Goal: Information Seeking & Learning: Compare options

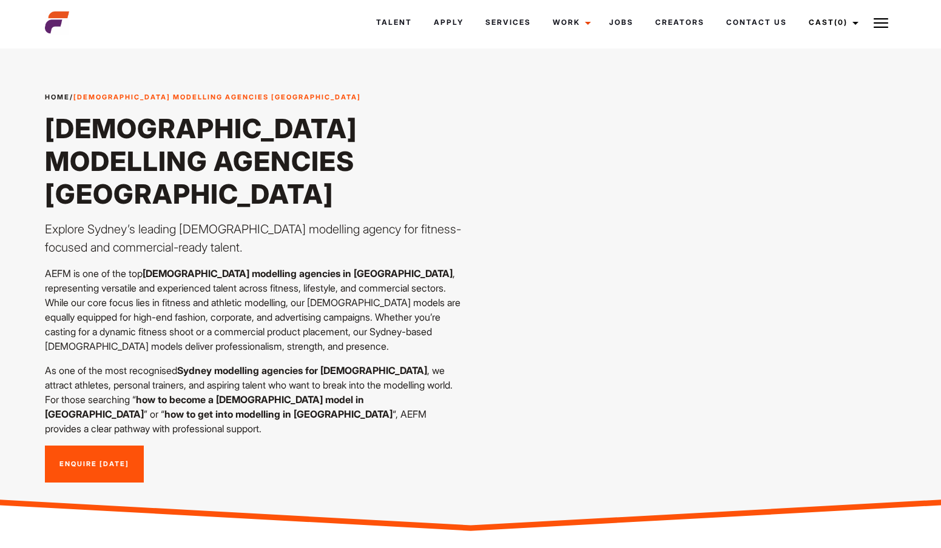
click at [52, 25] on img at bounding box center [57, 22] width 24 height 24
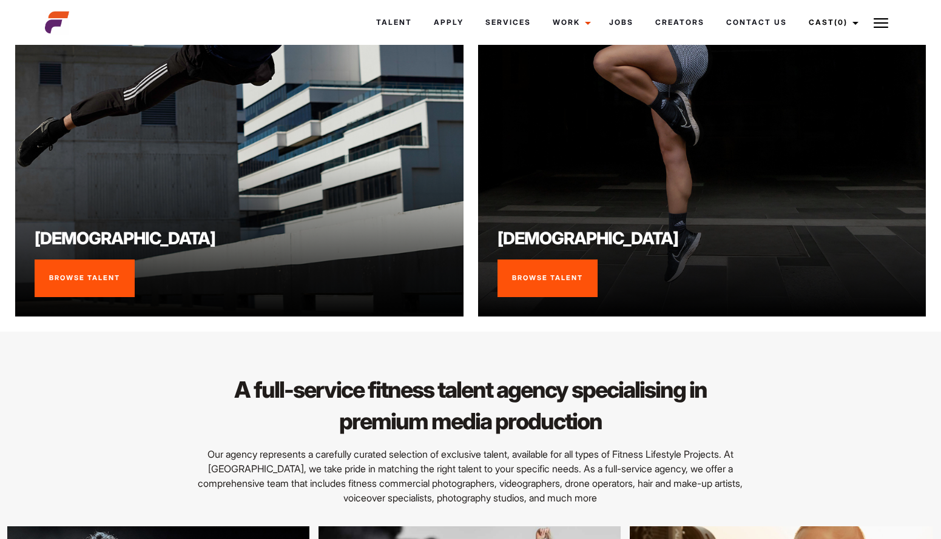
scroll to position [1024, 0]
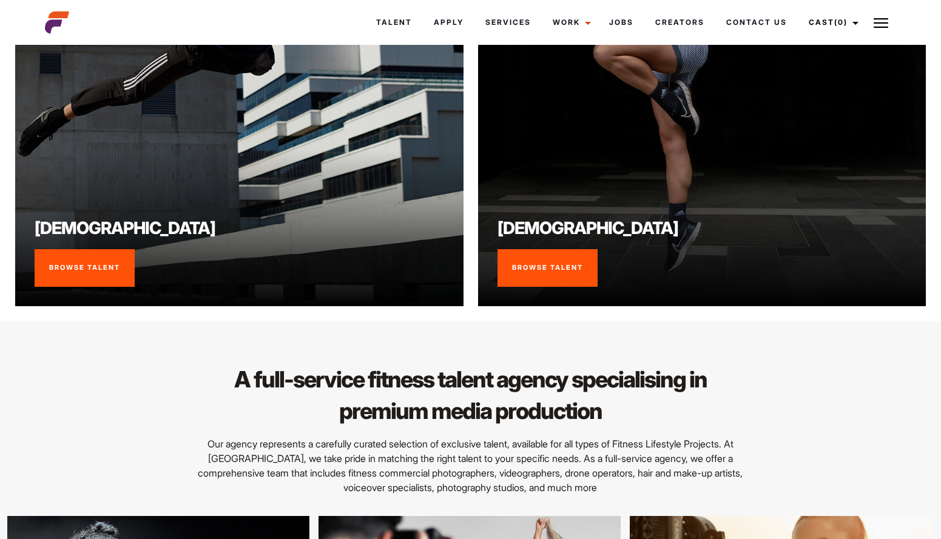
click at [116, 253] on link "Browse Talent" at bounding box center [85, 268] width 100 height 38
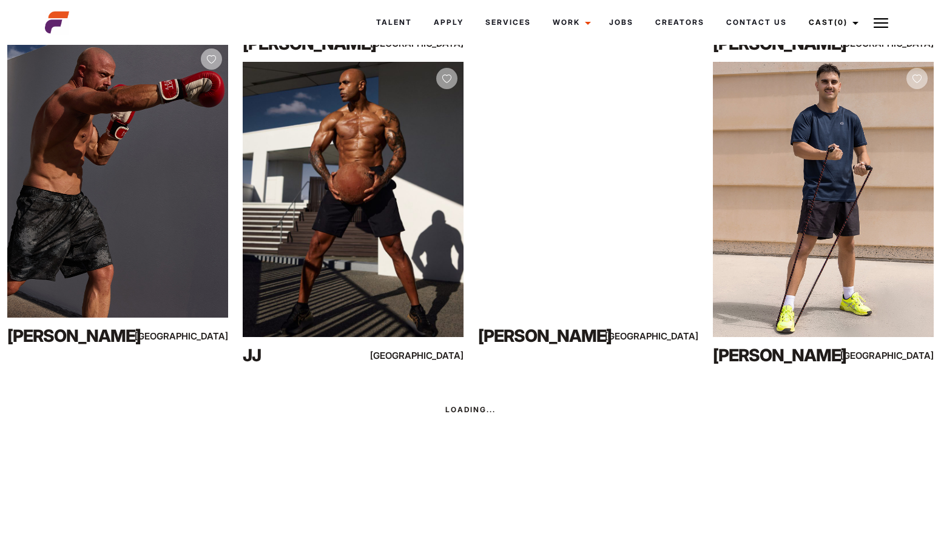
scroll to position [4608, 0]
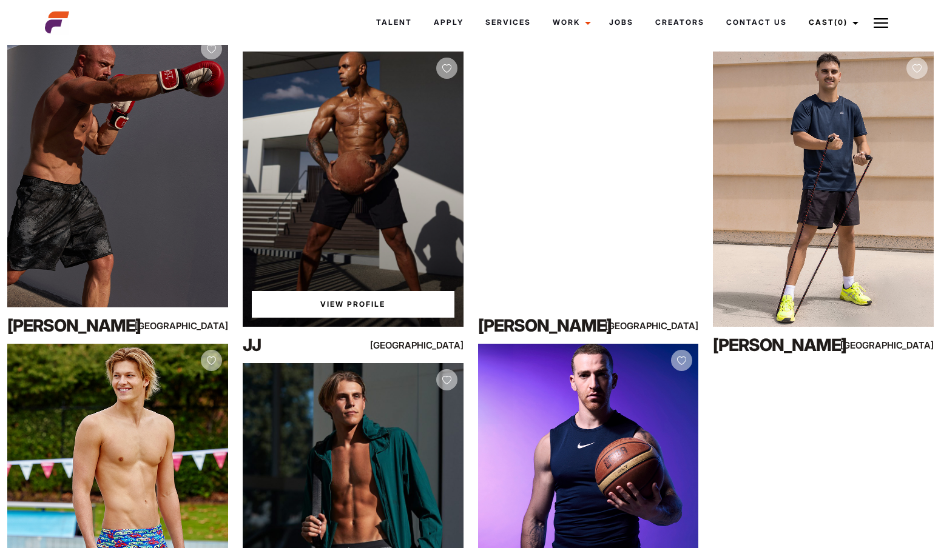
click at [278, 304] on link "View Profile" at bounding box center [353, 304] width 203 height 27
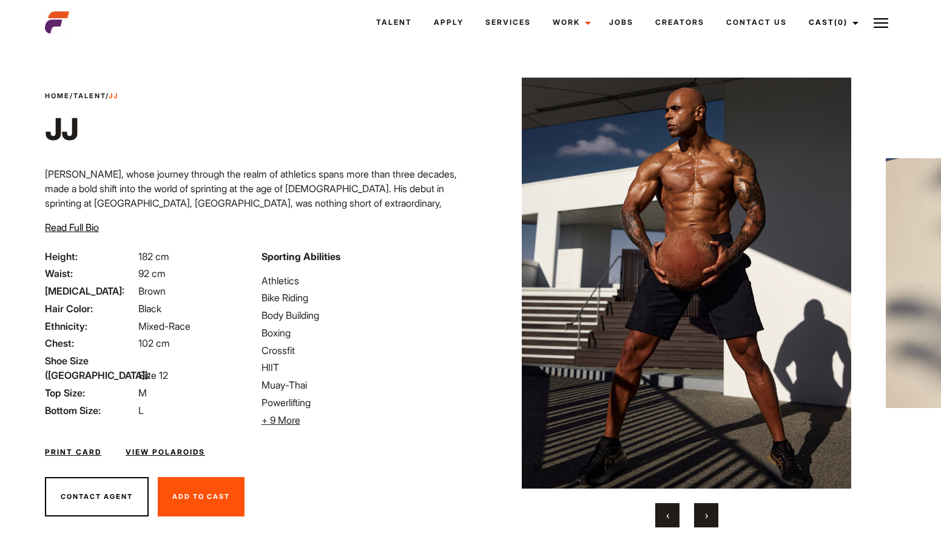
scroll to position [32, 0]
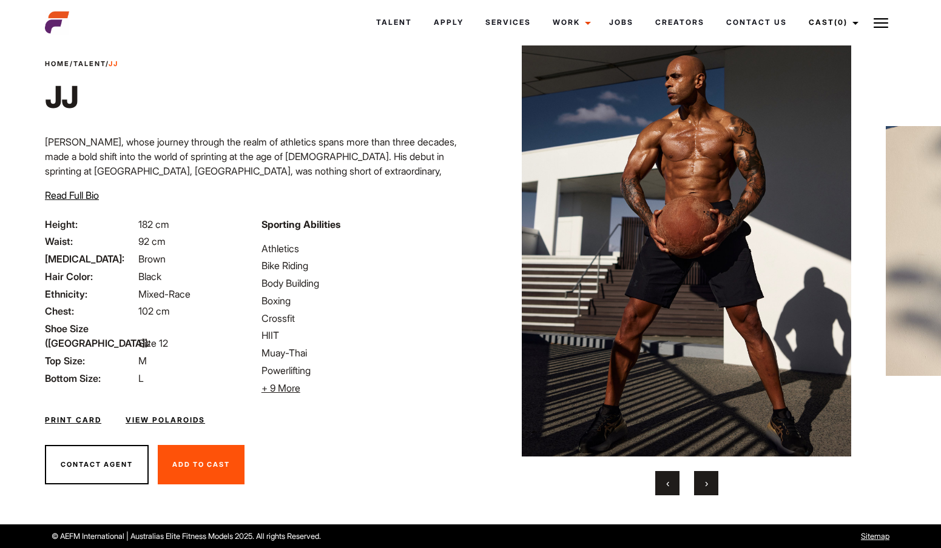
click at [639, 275] on img at bounding box center [686, 250] width 374 height 411
click at [699, 482] on button "›" at bounding box center [706, 483] width 24 height 24
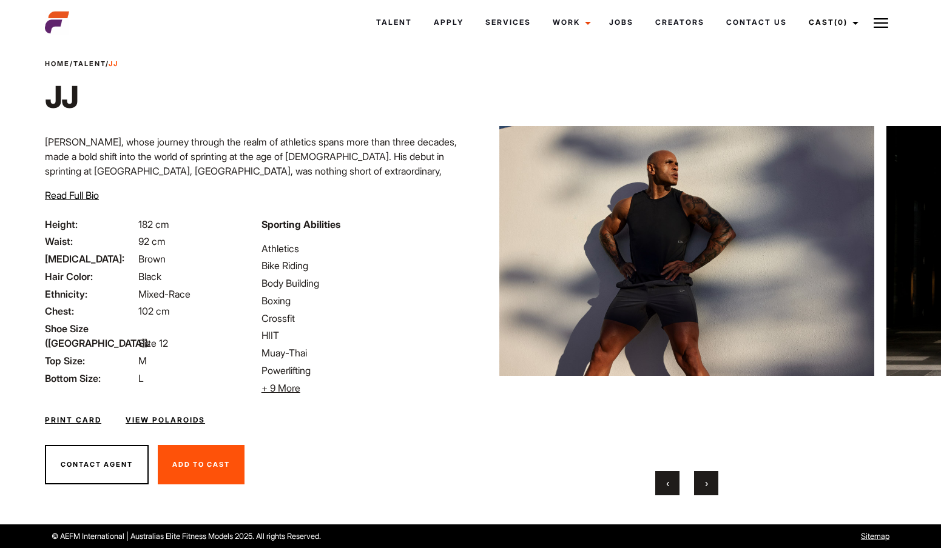
click at [699, 482] on button "›" at bounding box center [706, 483] width 24 height 24
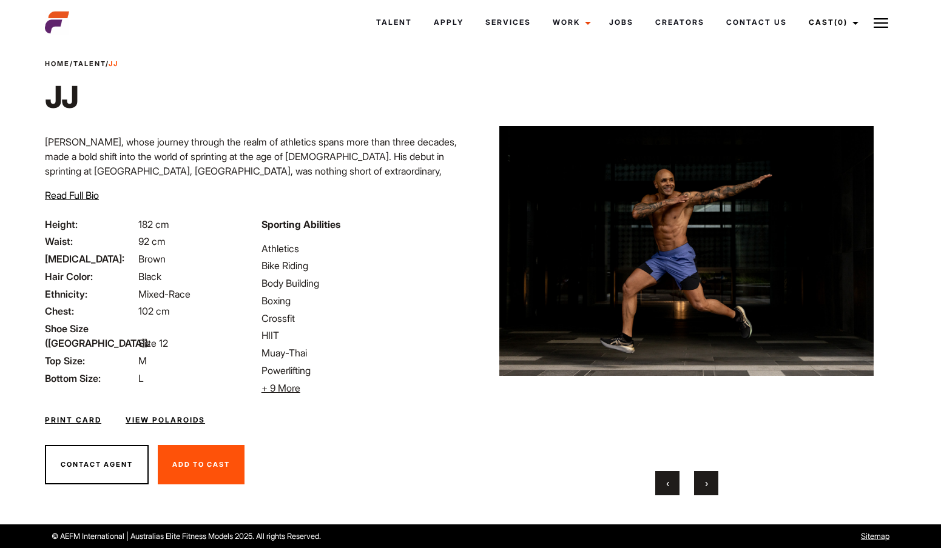
click at [699, 482] on button "›" at bounding box center [706, 483] width 24 height 24
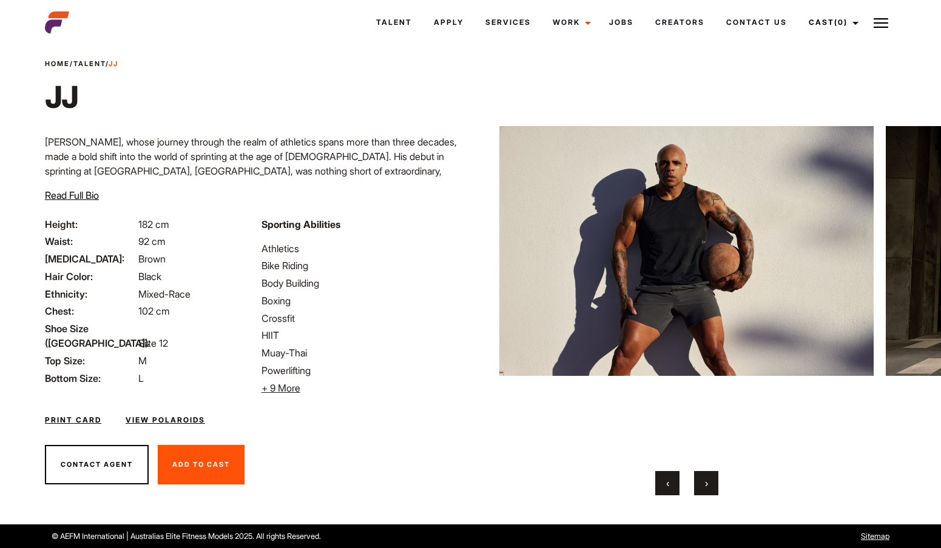
click at [697, 482] on button "›" at bounding box center [706, 483] width 24 height 24
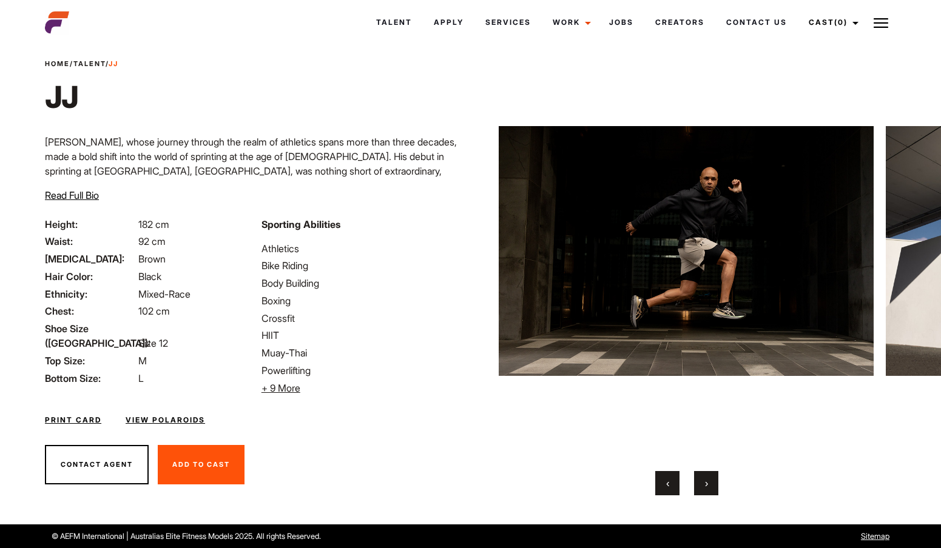
click at [696, 482] on button "›" at bounding box center [706, 483] width 24 height 24
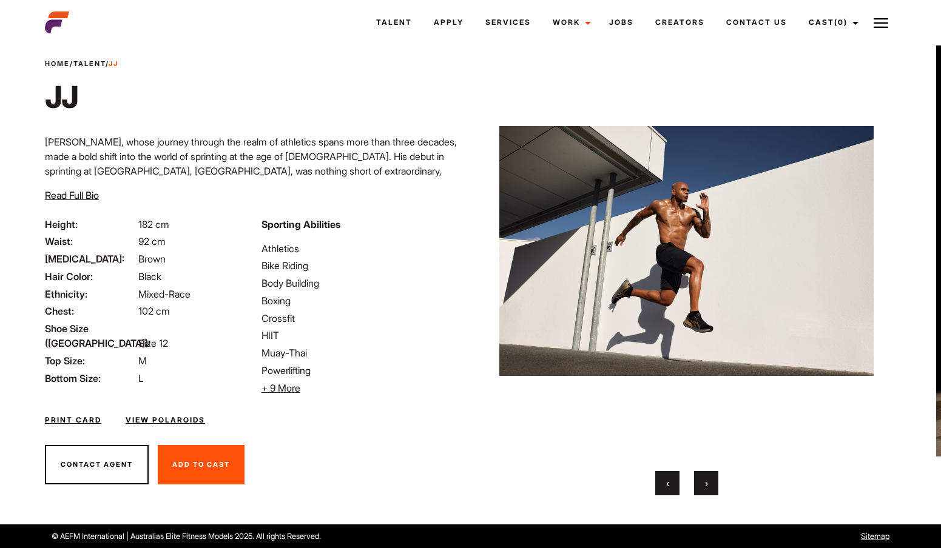
click at [696, 482] on button "›" at bounding box center [706, 483] width 24 height 24
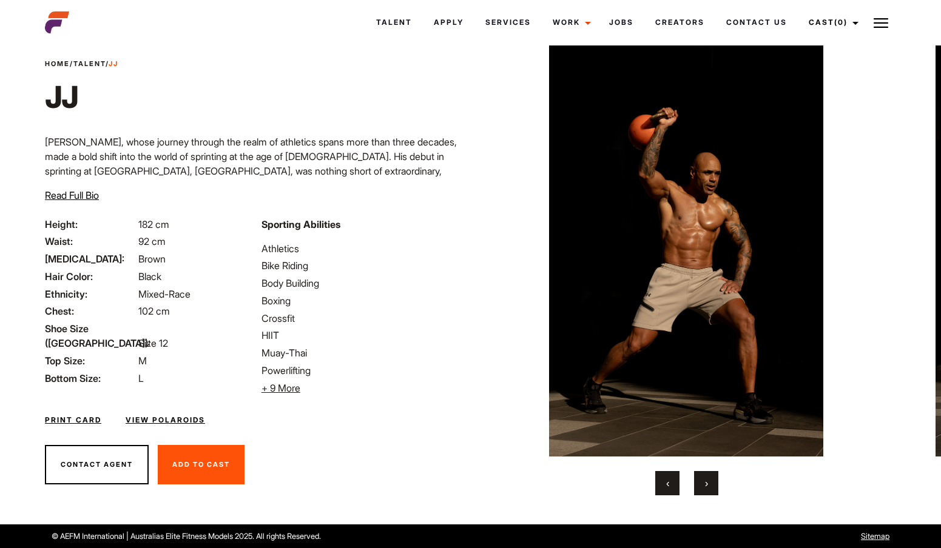
click at [696, 482] on button "›" at bounding box center [706, 483] width 24 height 24
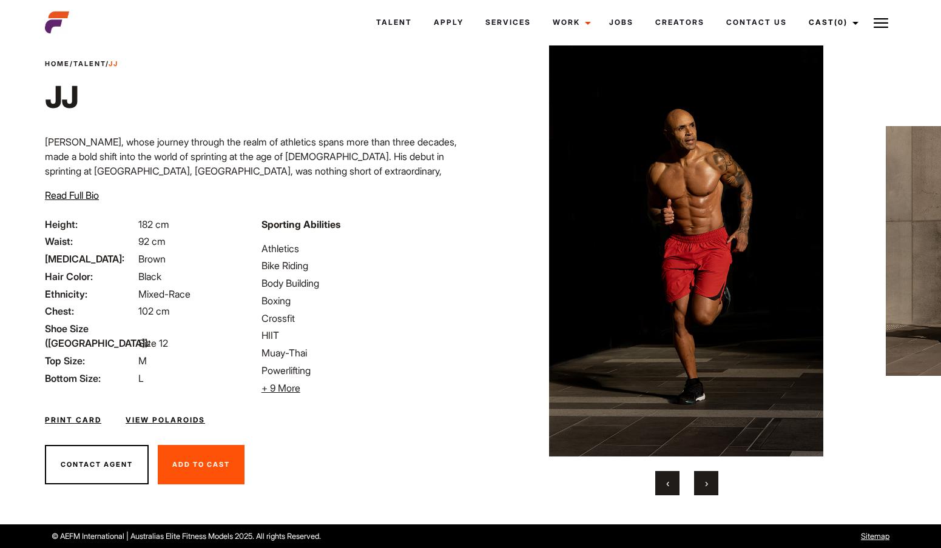
click at [696, 482] on button "›" at bounding box center [706, 483] width 24 height 24
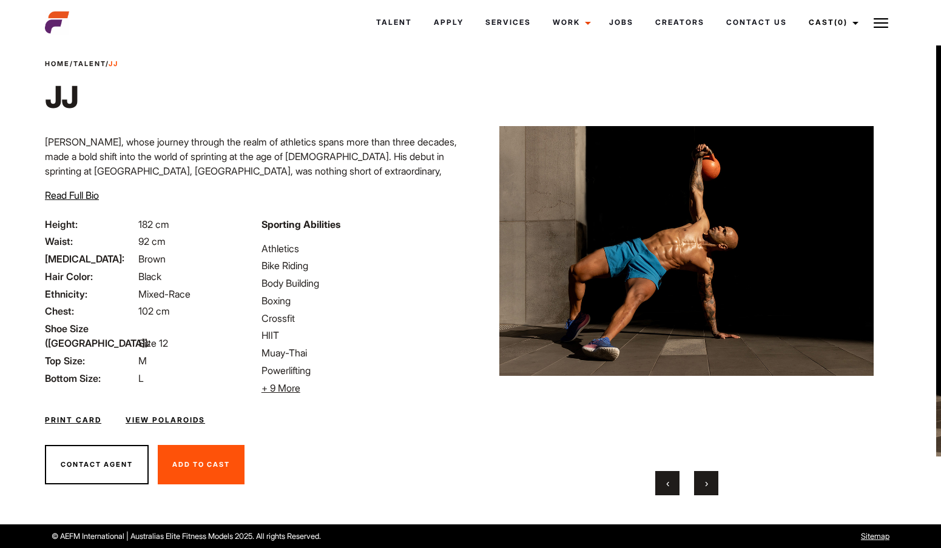
click at [696, 482] on button "›" at bounding box center [706, 483] width 24 height 24
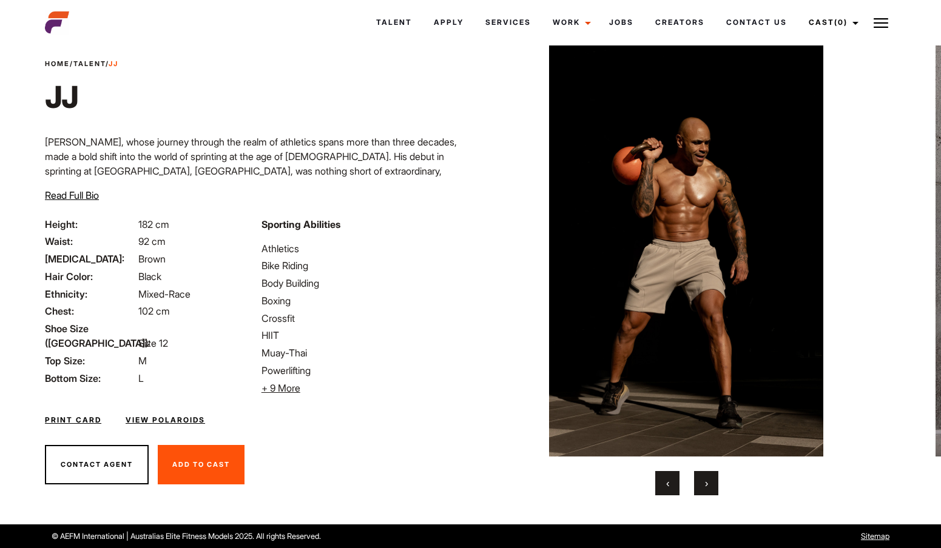
click at [696, 482] on button "›" at bounding box center [706, 483] width 24 height 24
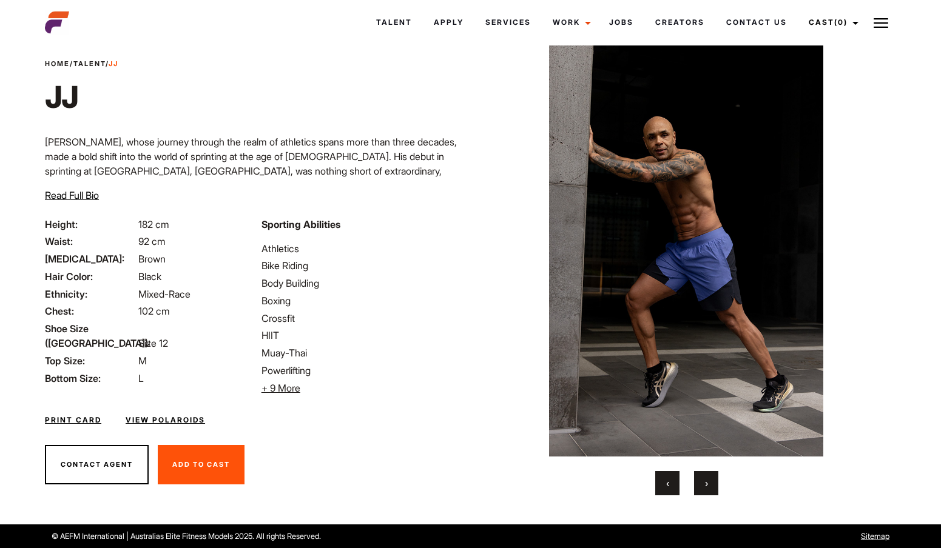
click at [696, 482] on button "›" at bounding box center [706, 483] width 24 height 24
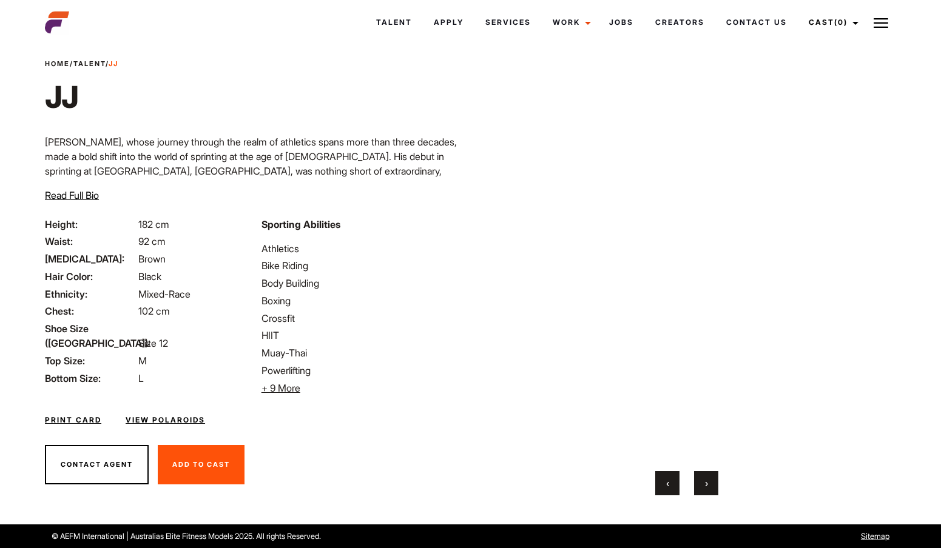
click at [664, 486] on button "‹" at bounding box center [667, 483] width 24 height 24
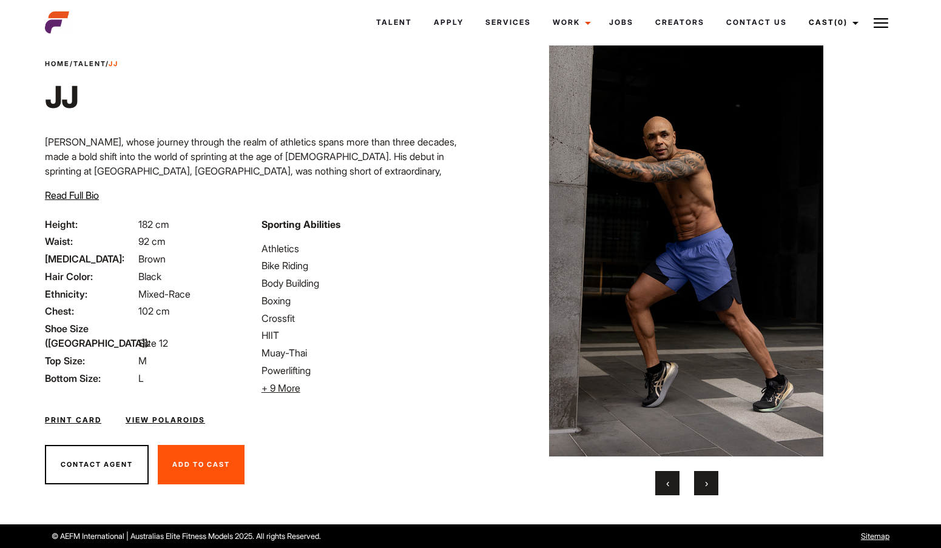
click at [717, 476] on button "›" at bounding box center [706, 483] width 24 height 24
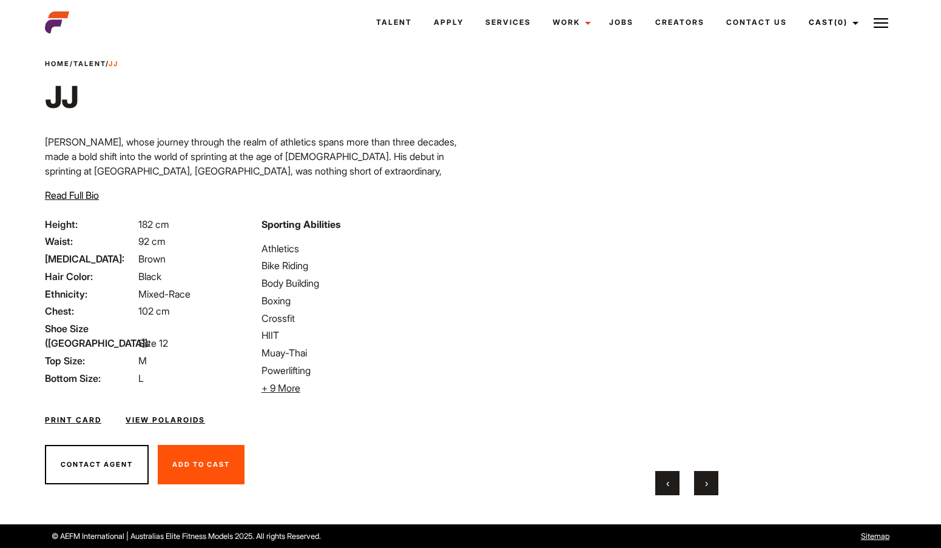
click at [708, 483] on button "›" at bounding box center [706, 483] width 24 height 24
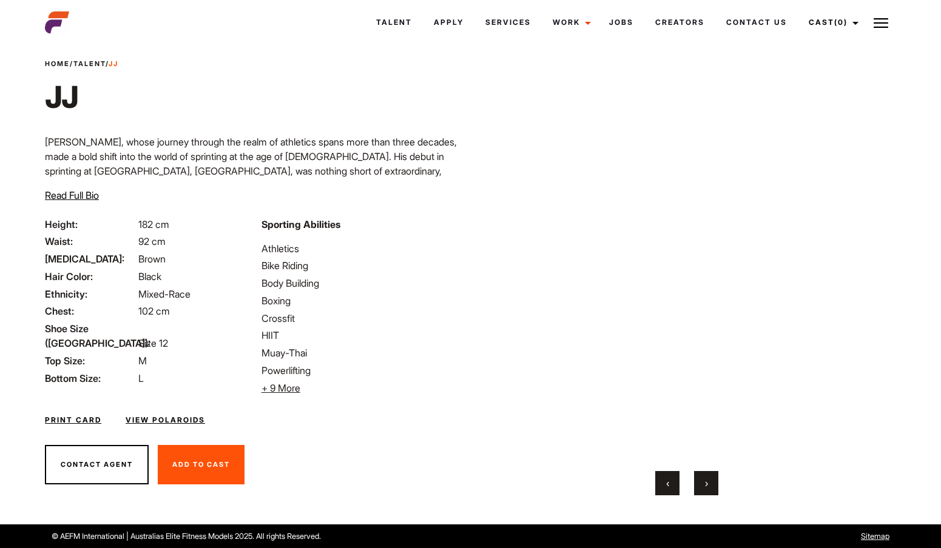
click at [708, 483] on button "›" at bounding box center [706, 483] width 24 height 24
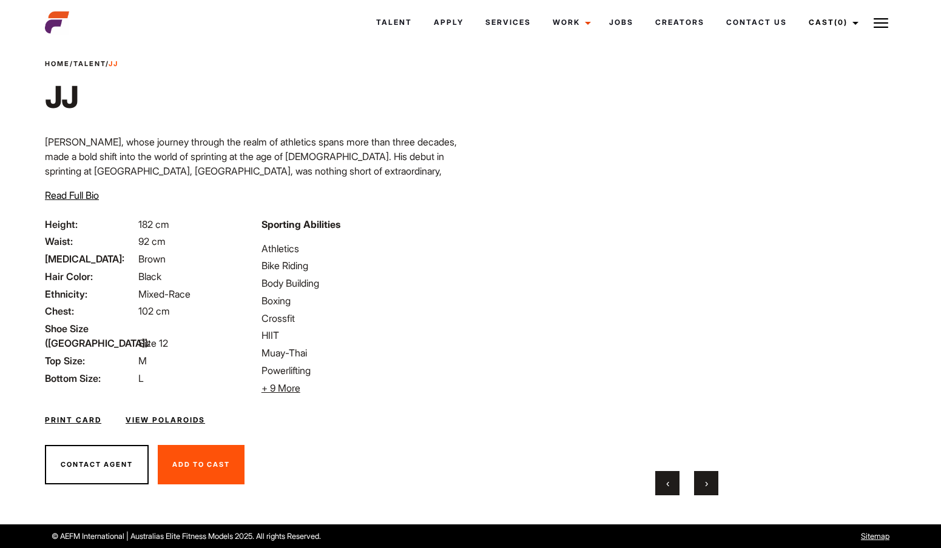
click at [708, 483] on button "›" at bounding box center [706, 483] width 24 height 24
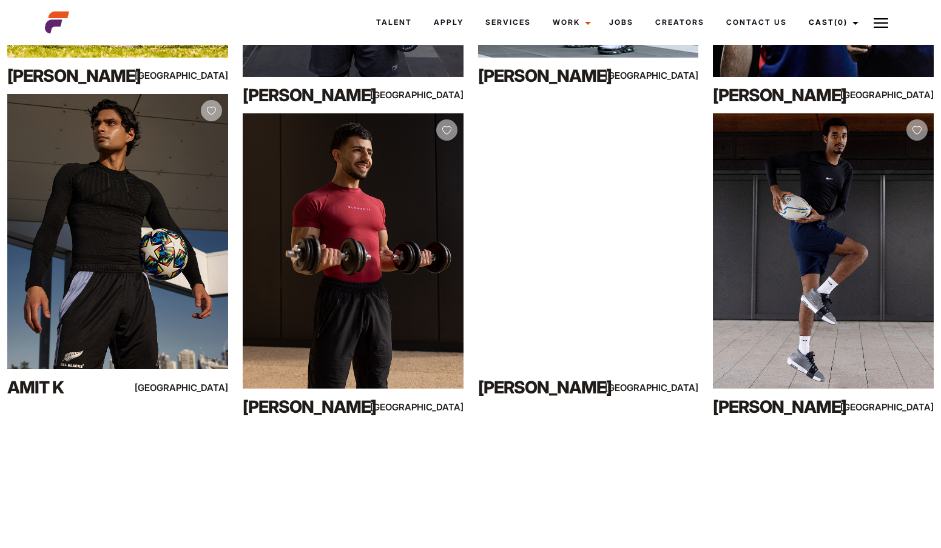
scroll to position [2708, 0]
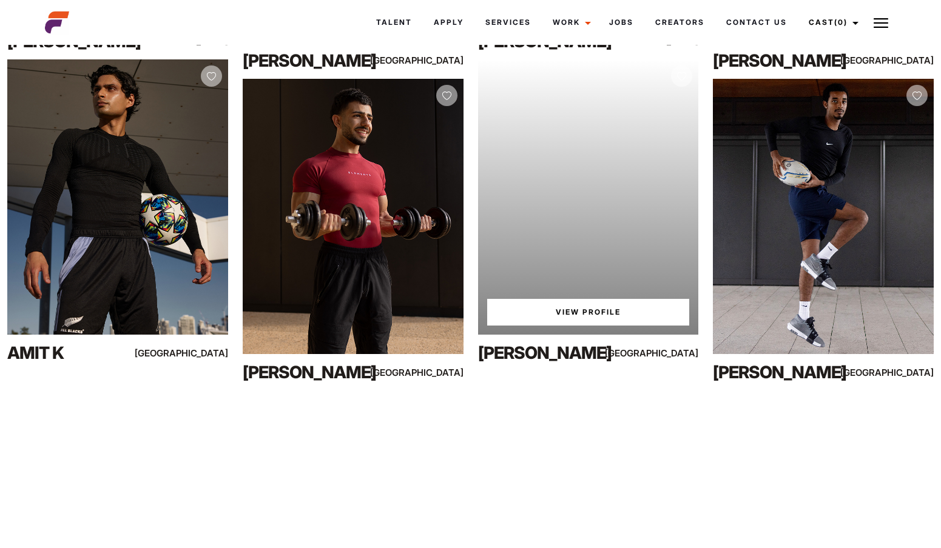
click at [498, 311] on link "View Profile" at bounding box center [588, 312] width 203 height 27
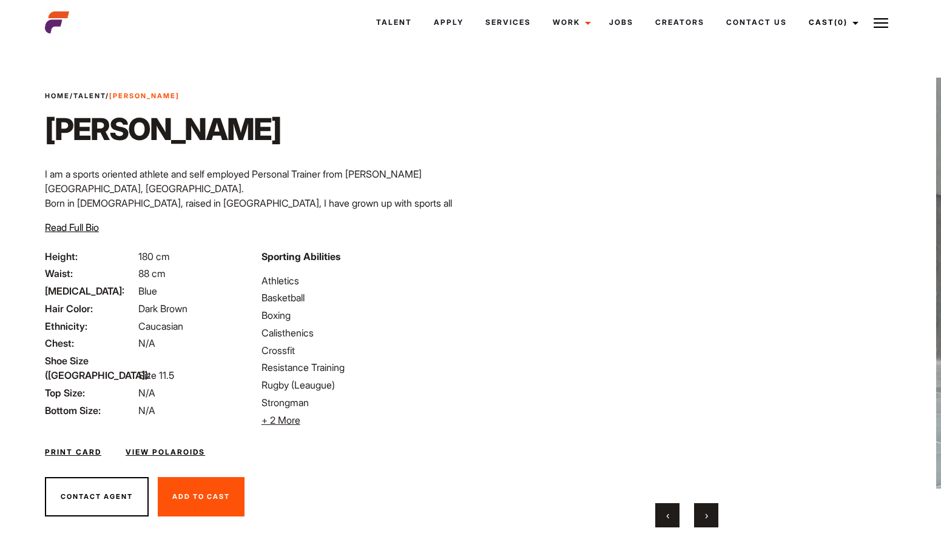
click at [708, 512] on button "›" at bounding box center [706, 515] width 24 height 24
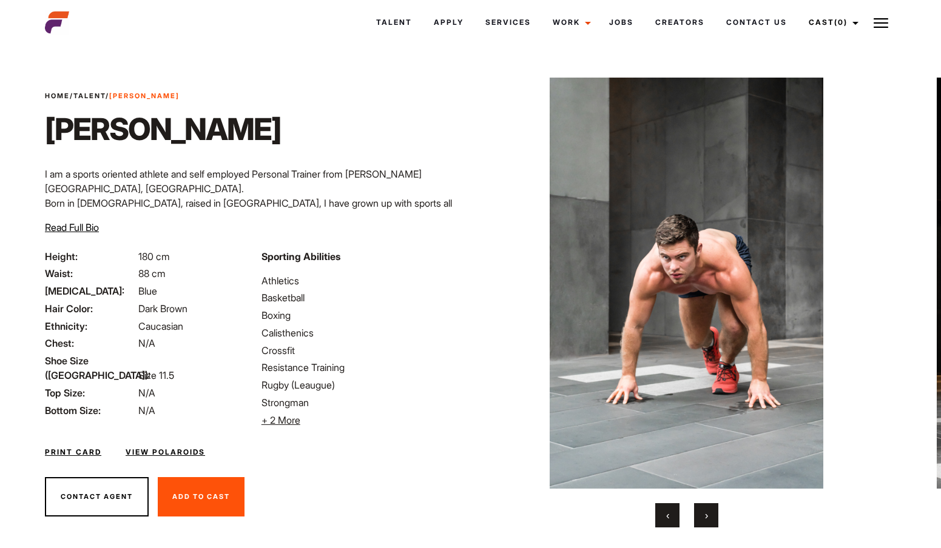
click at [708, 512] on button "›" at bounding box center [706, 515] width 24 height 24
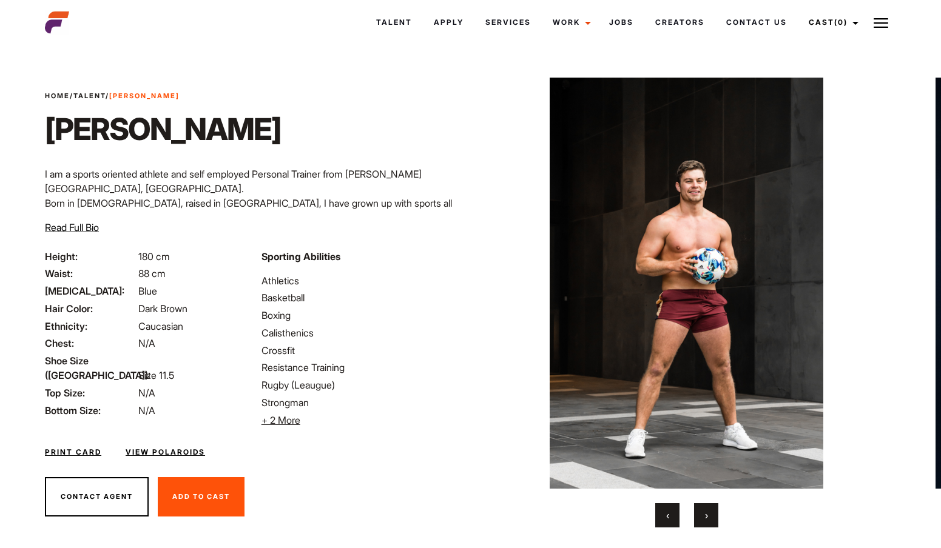
click at [708, 512] on button "›" at bounding box center [706, 515] width 24 height 24
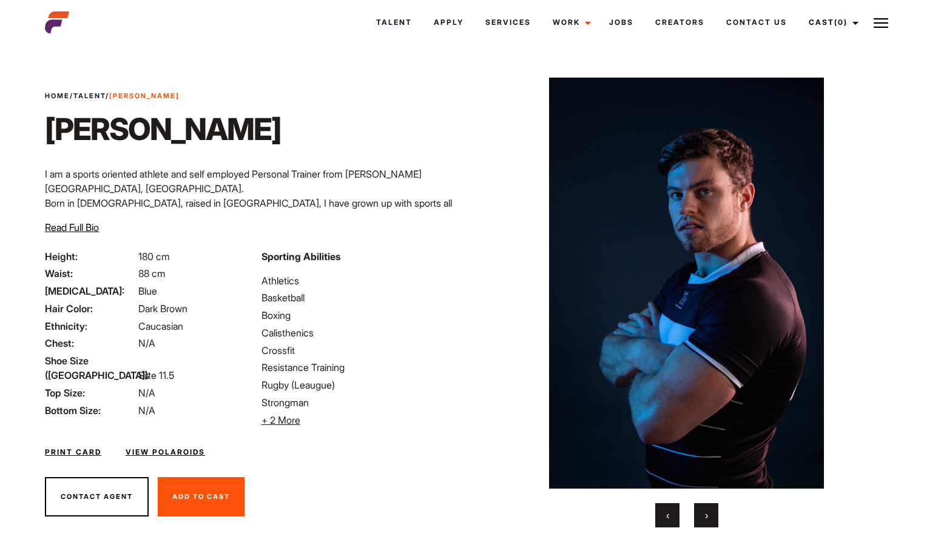
click at [708, 512] on button "›" at bounding box center [706, 515] width 24 height 24
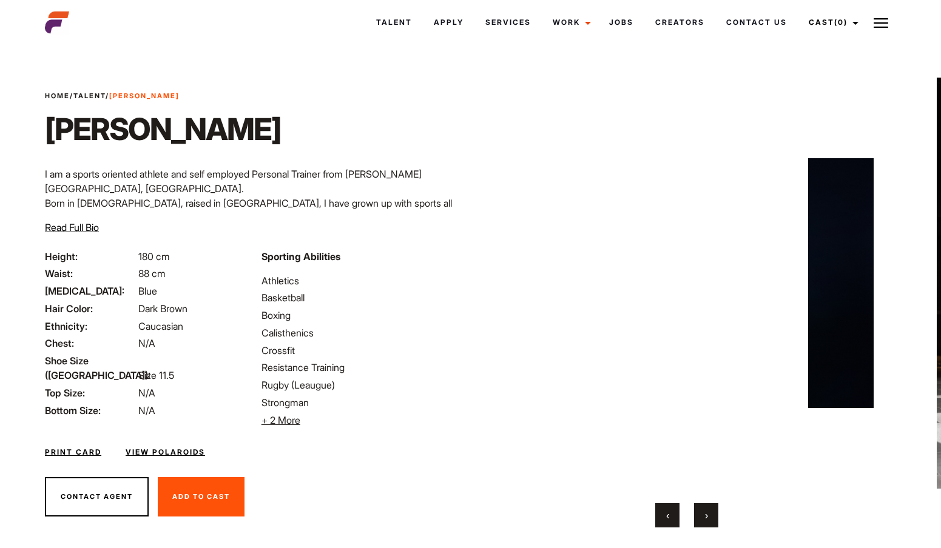
click at [708, 512] on button "›" at bounding box center [706, 515] width 24 height 24
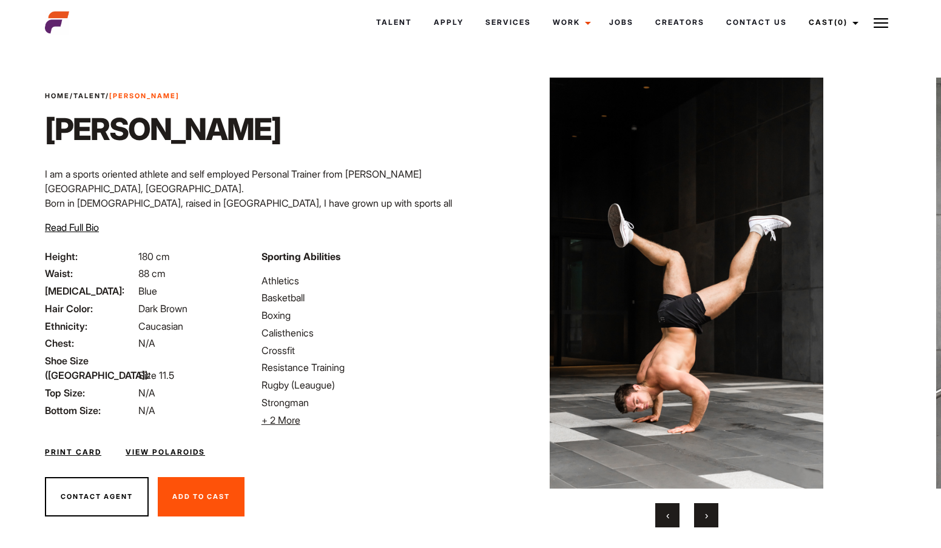
click at [708, 512] on button "›" at bounding box center [706, 515] width 24 height 24
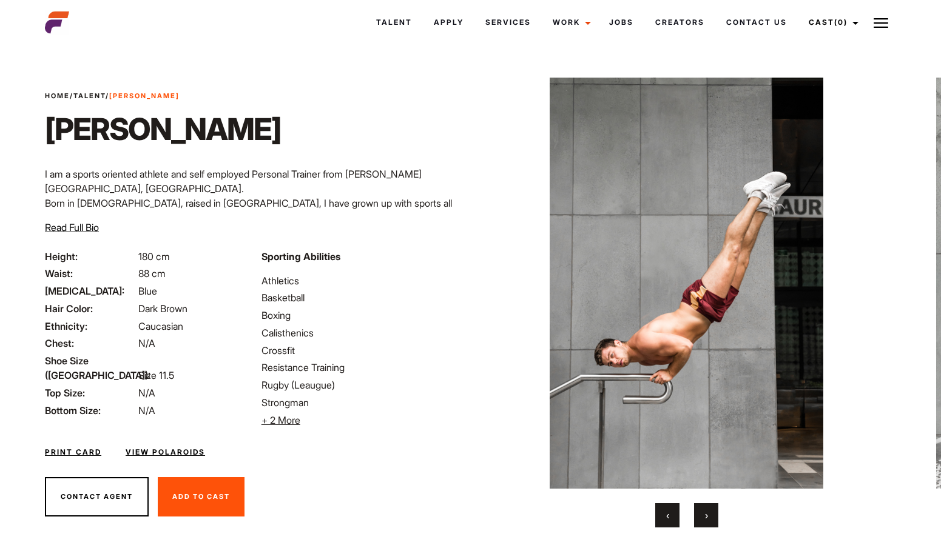
click at [708, 512] on button "›" at bounding box center [706, 515] width 24 height 24
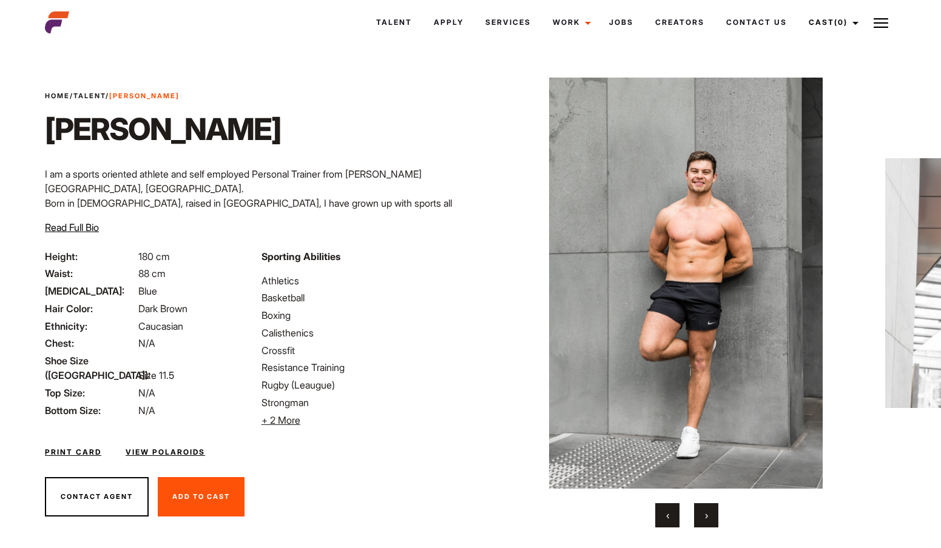
click at [708, 512] on button "›" at bounding box center [706, 515] width 24 height 24
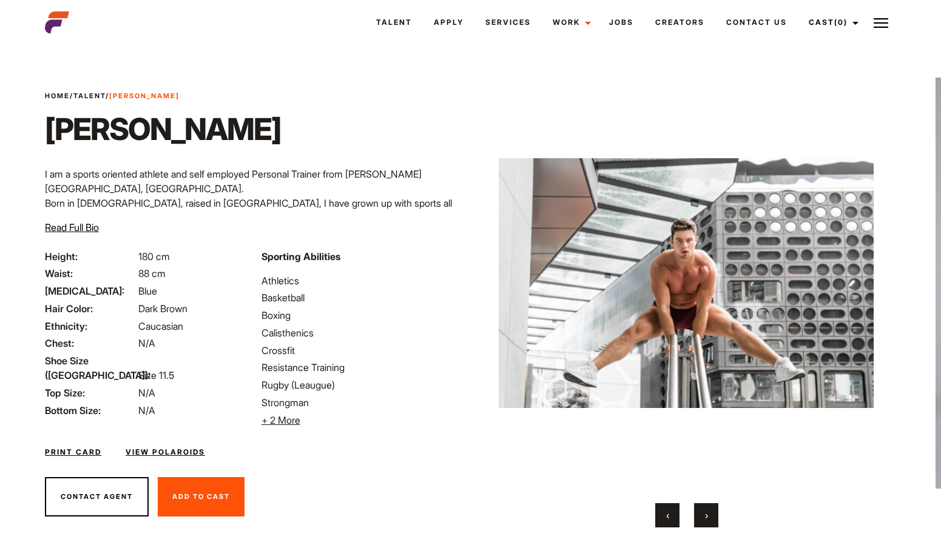
click at [708, 512] on button "›" at bounding box center [706, 515] width 24 height 24
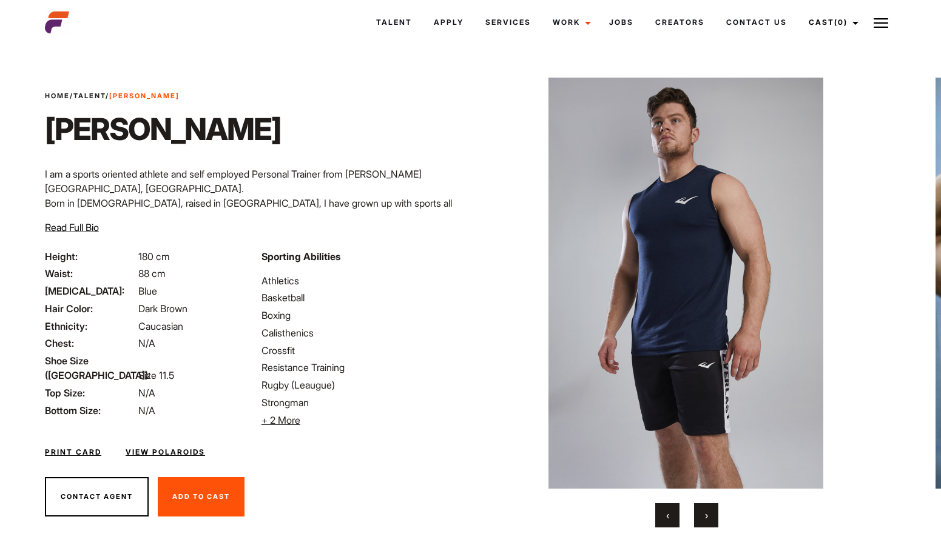
click at [708, 512] on button "›" at bounding box center [706, 515] width 24 height 24
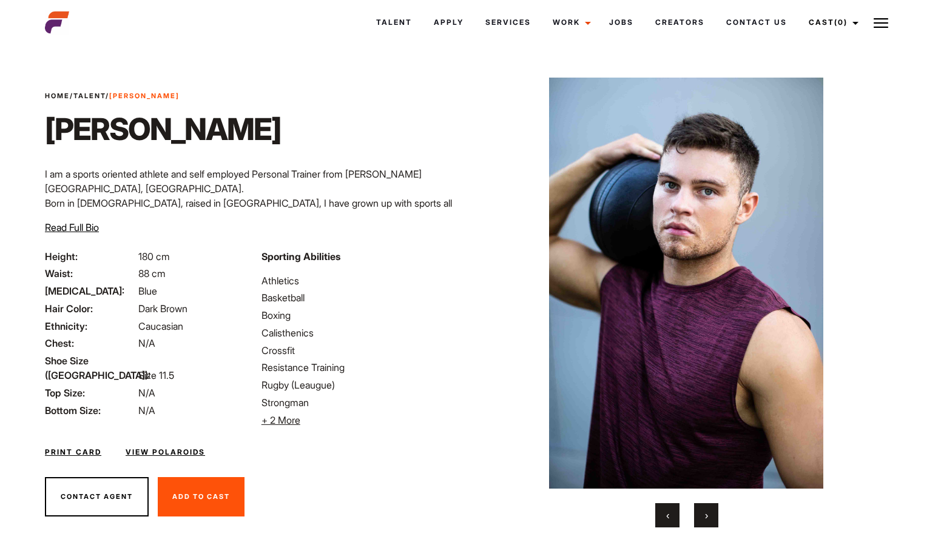
click at [708, 512] on button "›" at bounding box center [706, 515] width 24 height 24
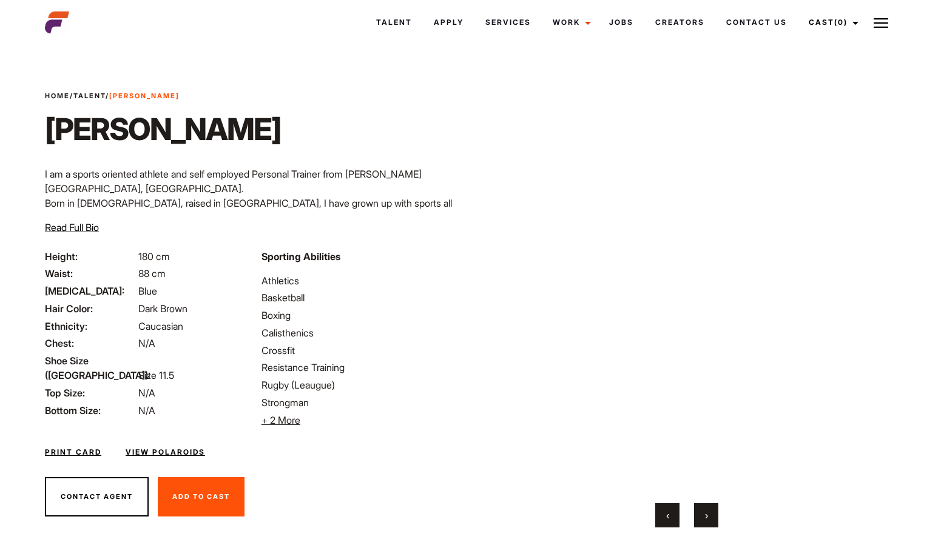
click at [708, 512] on button "›" at bounding box center [706, 515] width 24 height 24
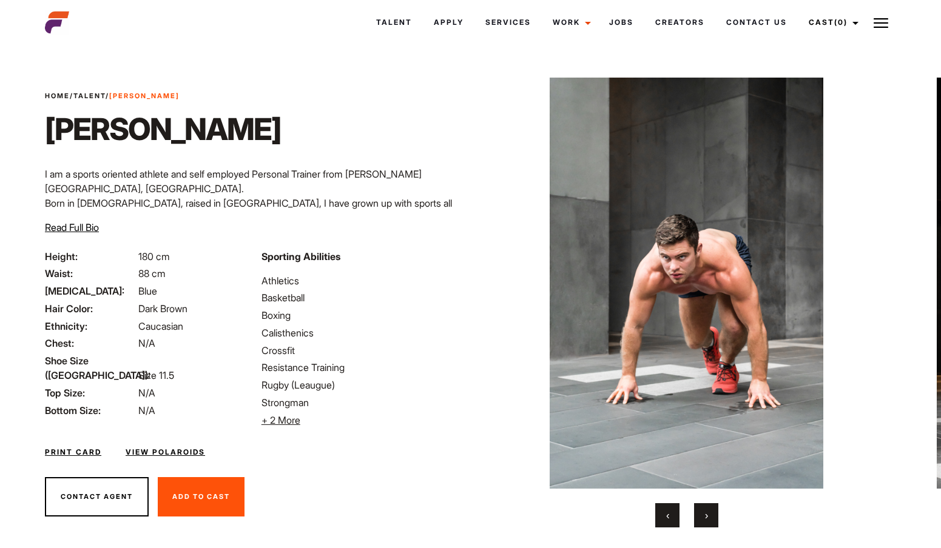
click at [708, 512] on button "›" at bounding box center [706, 515] width 24 height 24
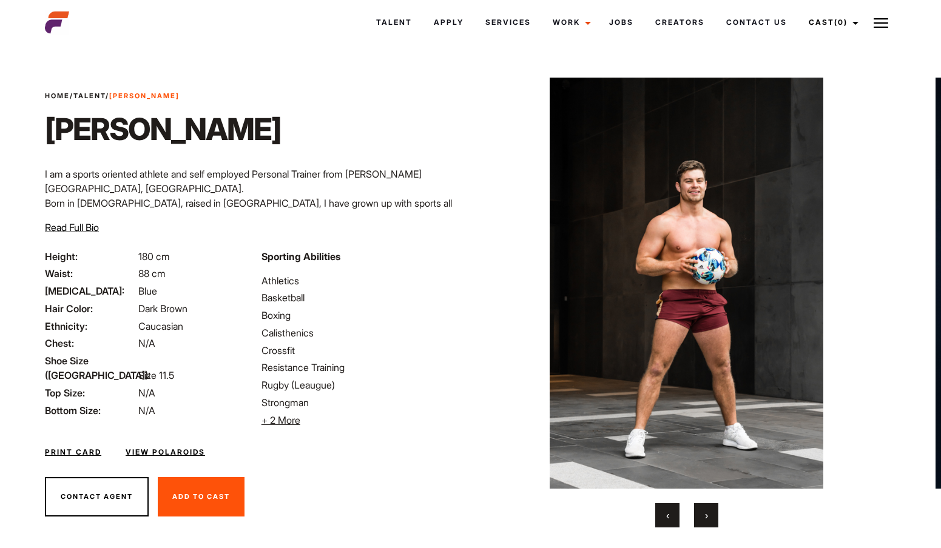
click at [708, 512] on button "›" at bounding box center [706, 515] width 24 height 24
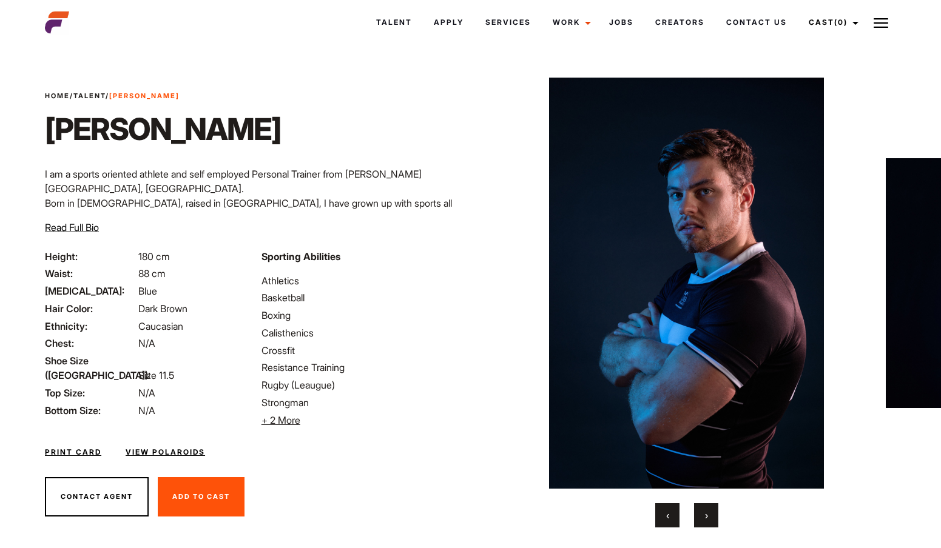
click at [708, 512] on span "›" at bounding box center [706, 515] width 3 height 12
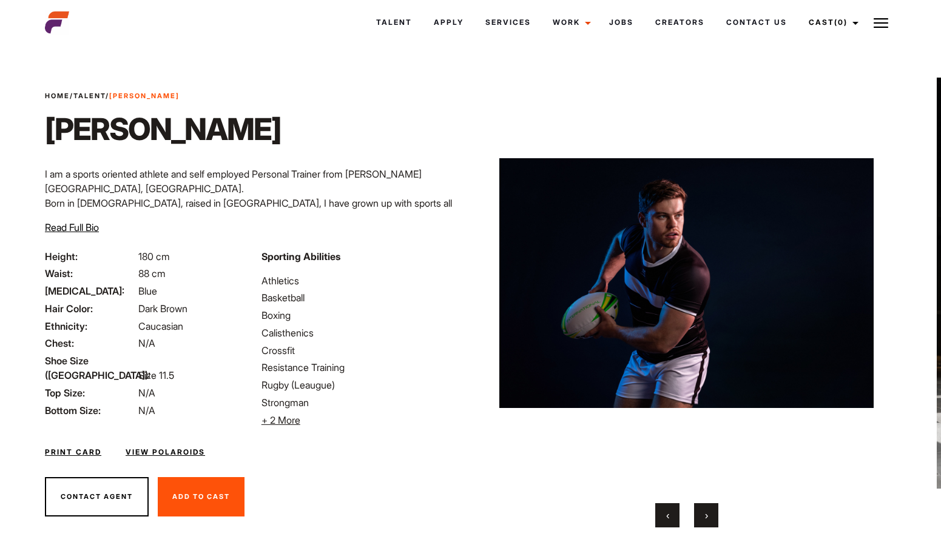
click at [708, 512] on span "›" at bounding box center [706, 515] width 3 height 12
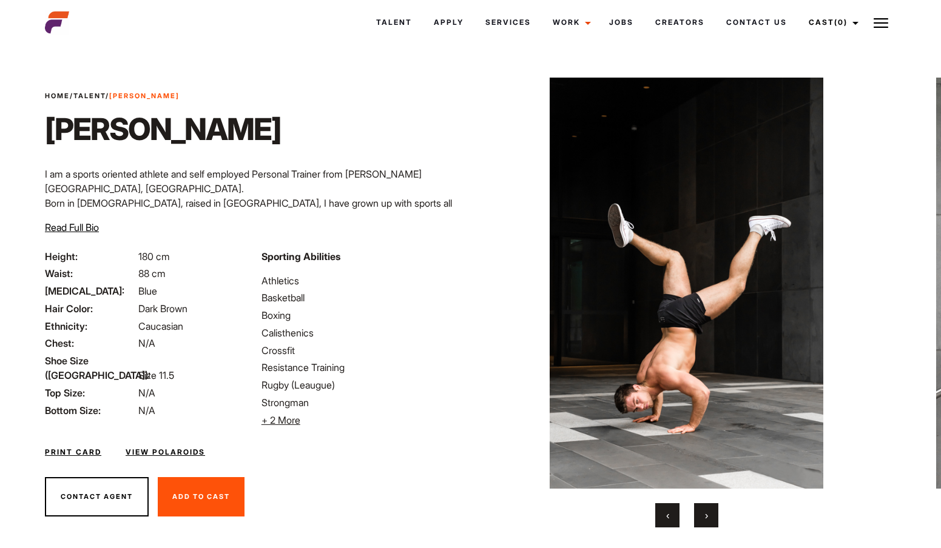
click at [708, 512] on span "›" at bounding box center [706, 515] width 3 height 12
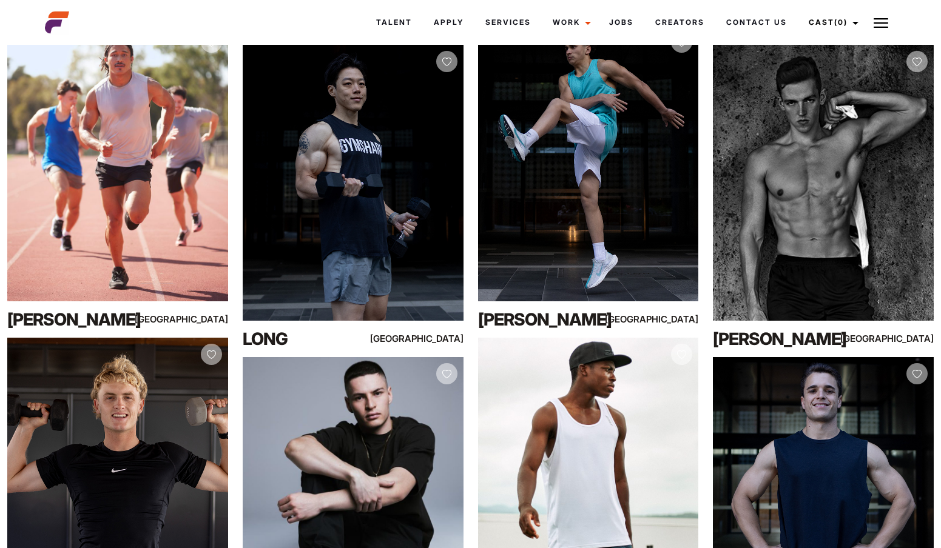
scroll to position [3985, 0]
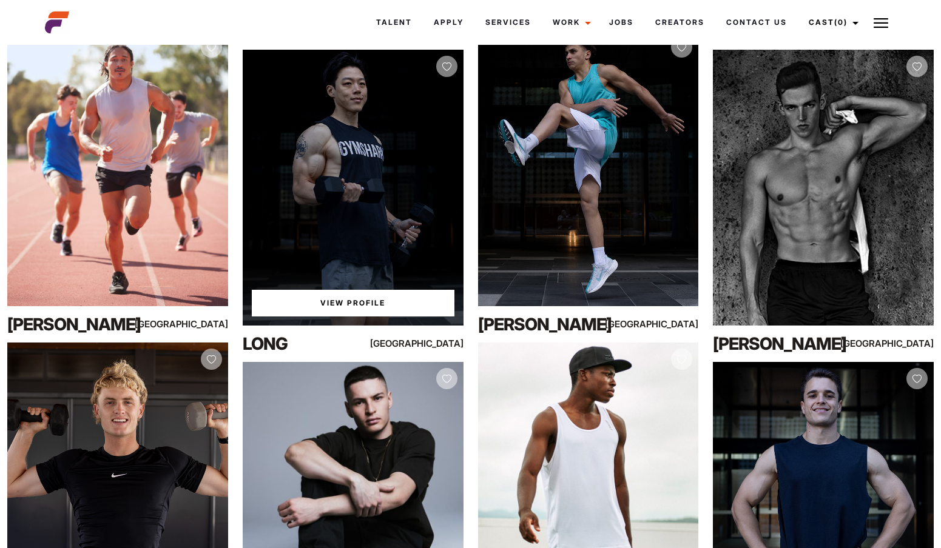
click at [299, 321] on div "View Profile" at bounding box center [353, 188] width 221 height 276
click at [307, 307] on link "View Profile" at bounding box center [353, 303] width 203 height 27
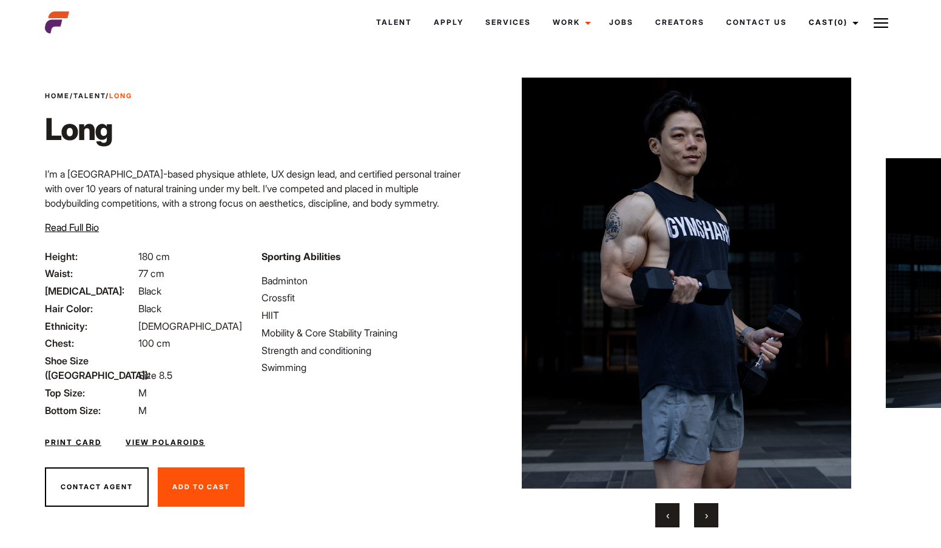
click at [708, 523] on button "›" at bounding box center [706, 515] width 24 height 24
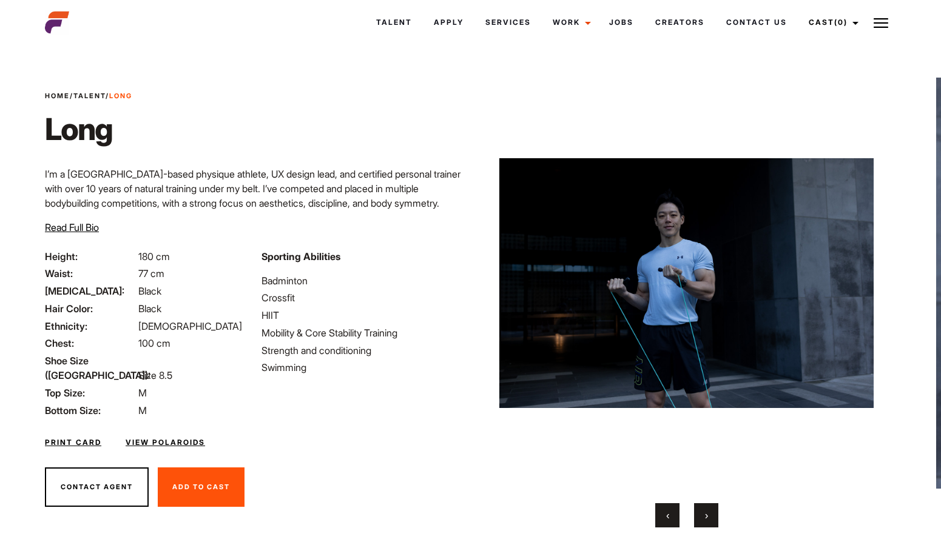
click at [708, 523] on button "›" at bounding box center [706, 515] width 24 height 24
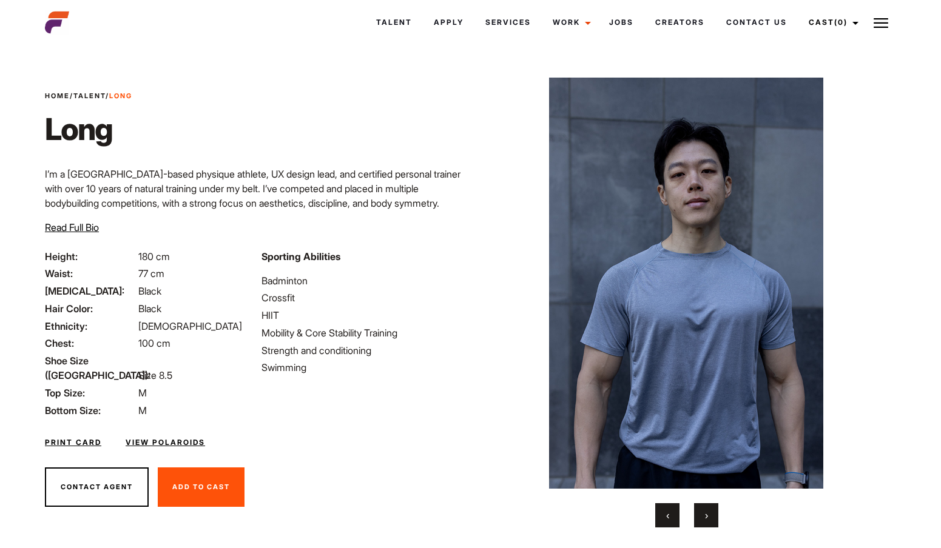
click at [708, 523] on button "›" at bounding box center [706, 515] width 24 height 24
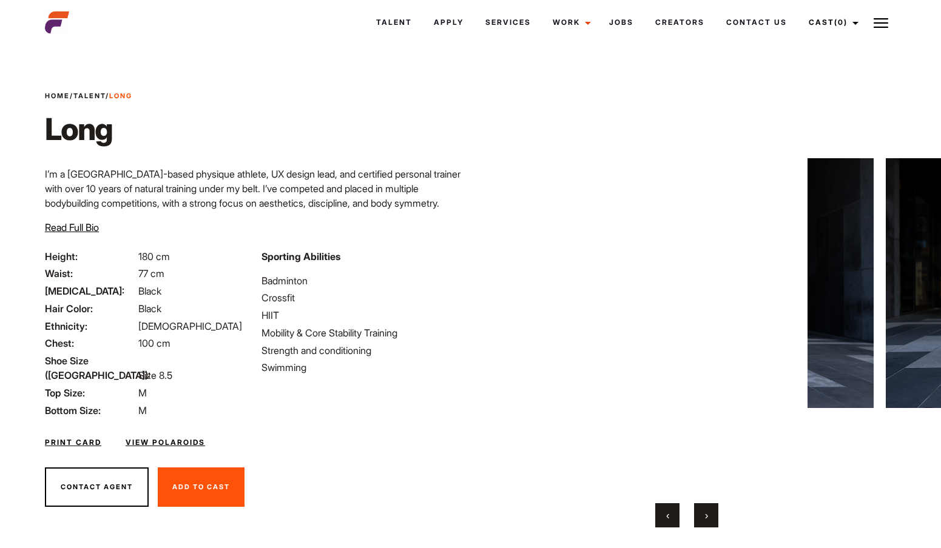
click at [708, 523] on button "›" at bounding box center [706, 515] width 24 height 24
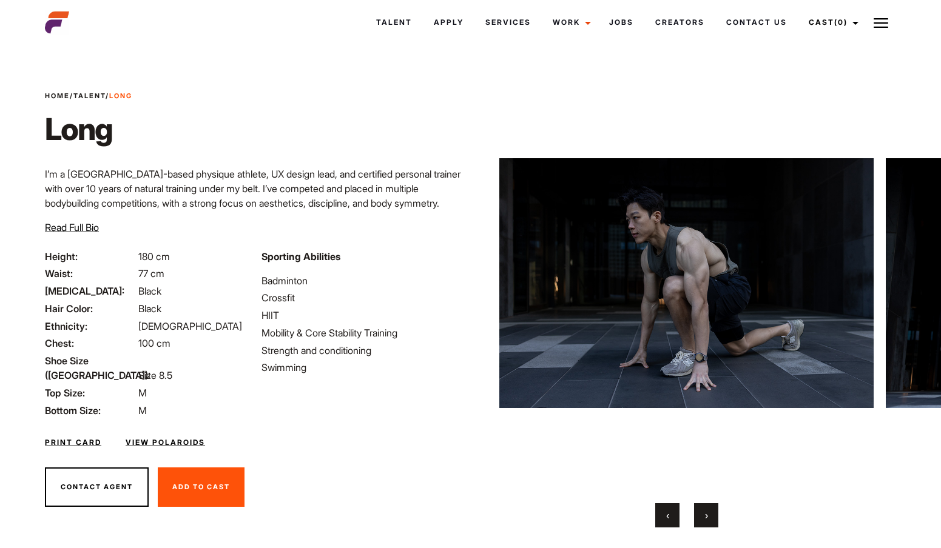
click at [708, 523] on button "›" at bounding box center [706, 515] width 24 height 24
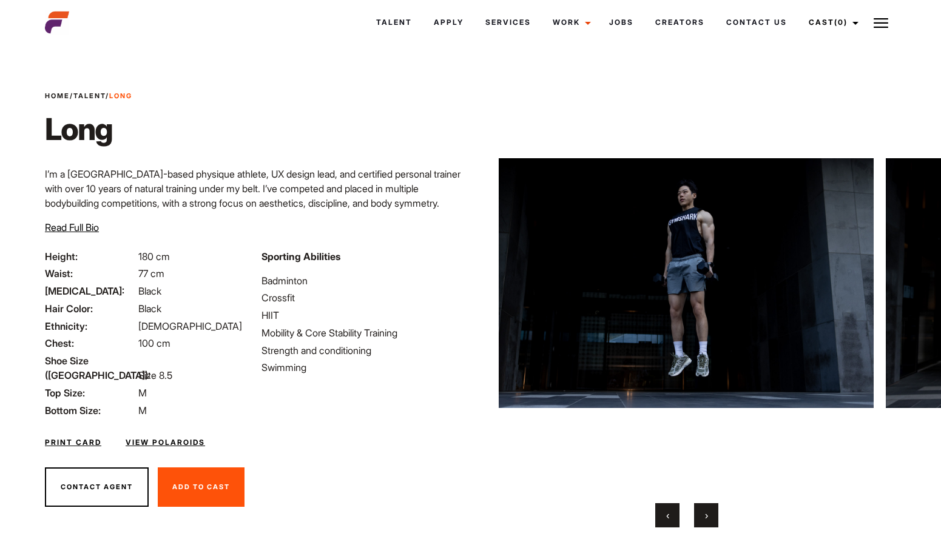
click at [708, 523] on button "›" at bounding box center [706, 515] width 24 height 24
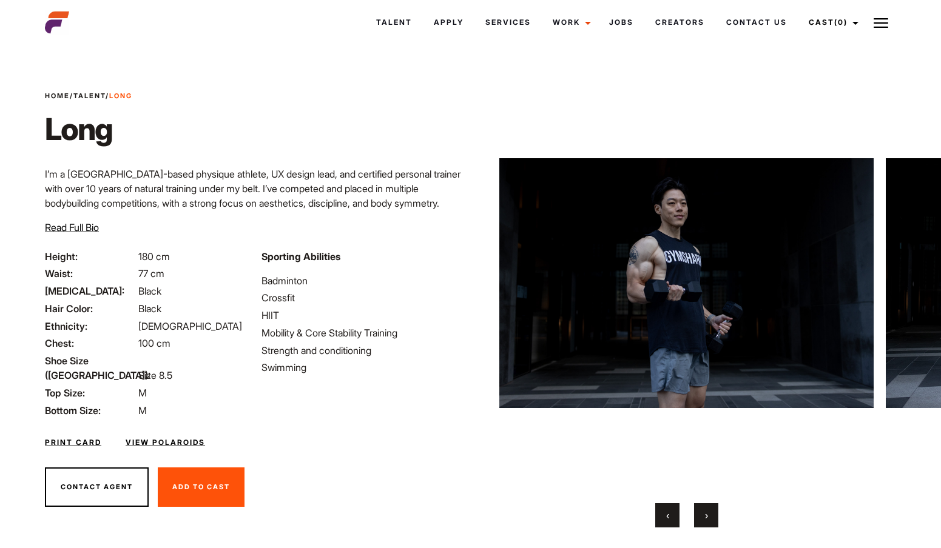
click at [708, 523] on button "›" at bounding box center [706, 515] width 24 height 24
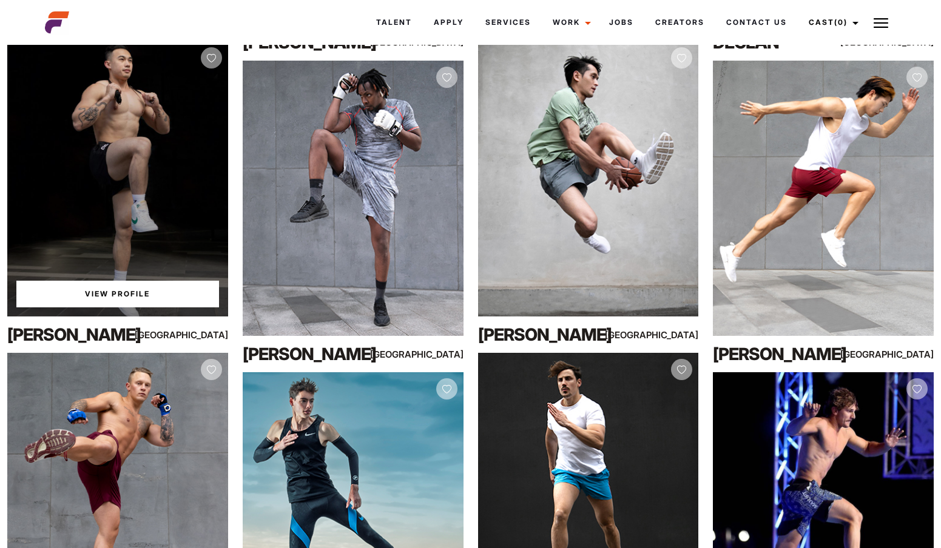
scroll to position [8655, 0]
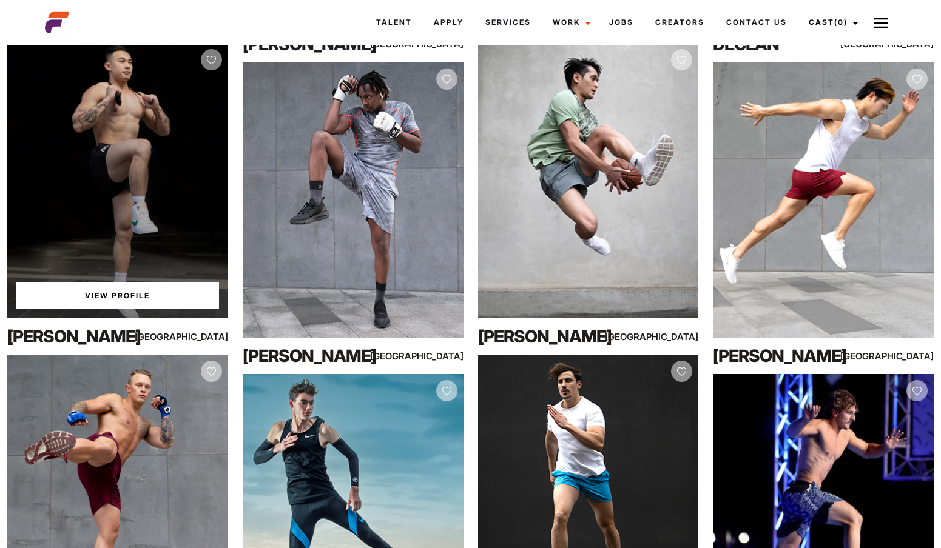
click at [167, 157] on div "View Profile" at bounding box center [117, 181] width 221 height 276
click at [56, 344] on div "Steven" at bounding box center [73, 336] width 132 height 24
click at [76, 307] on link "View Profile" at bounding box center [117, 296] width 203 height 27
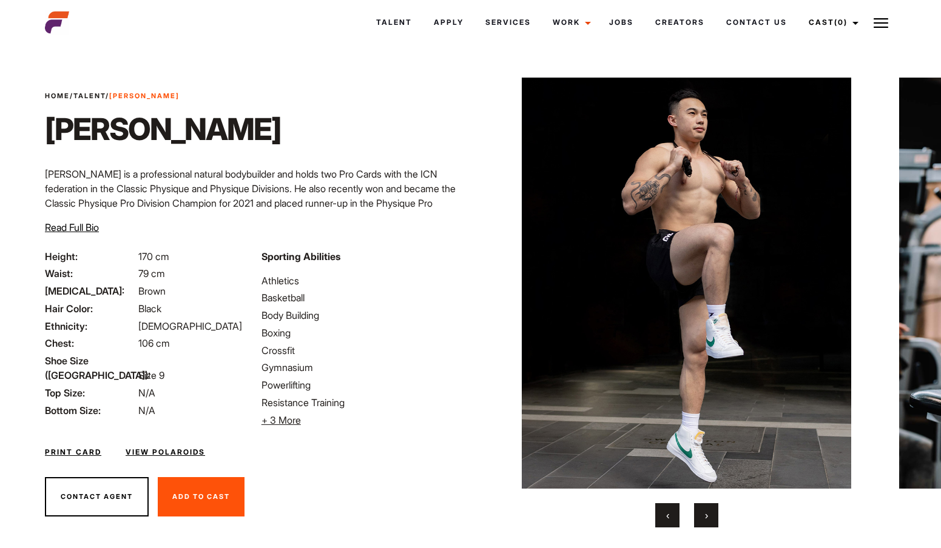
click at [702, 517] on button "›" at bounding box center [706, 515] width 24 height 24
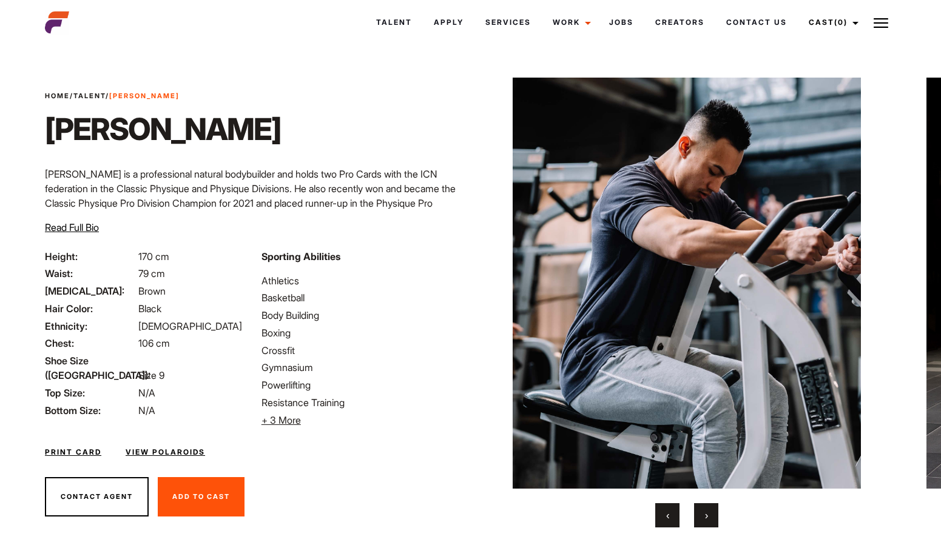
click at [702, 517] on button "›" at bounding box center [706, 515] width 24 height 24
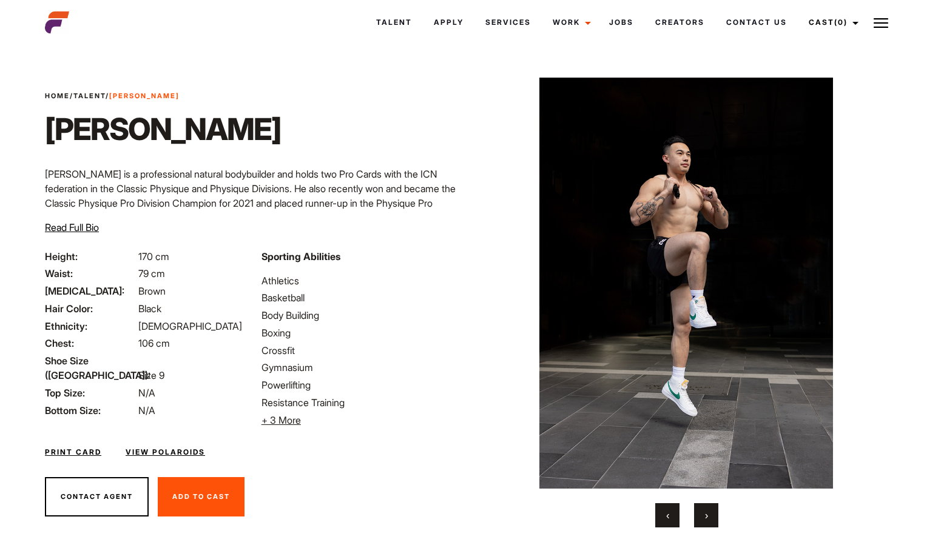
click at [702, 517] on button "›" at bounding box center [706, 515] width 24 height 24
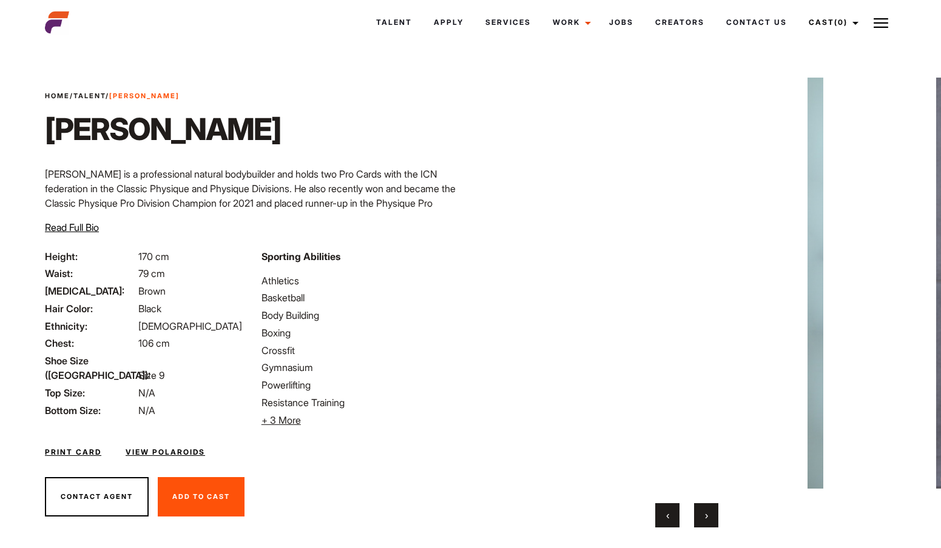
click at [702, 517] on button "›" at bounding box center [706, 515] width 24 height 24
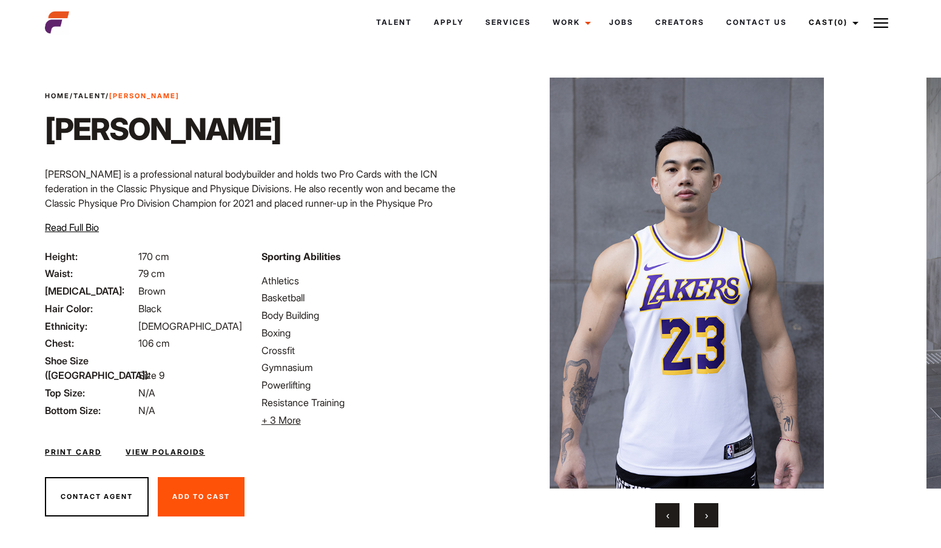
click at [702, 517] on button "›" at bounding box center [706, 515] width 24 height 24
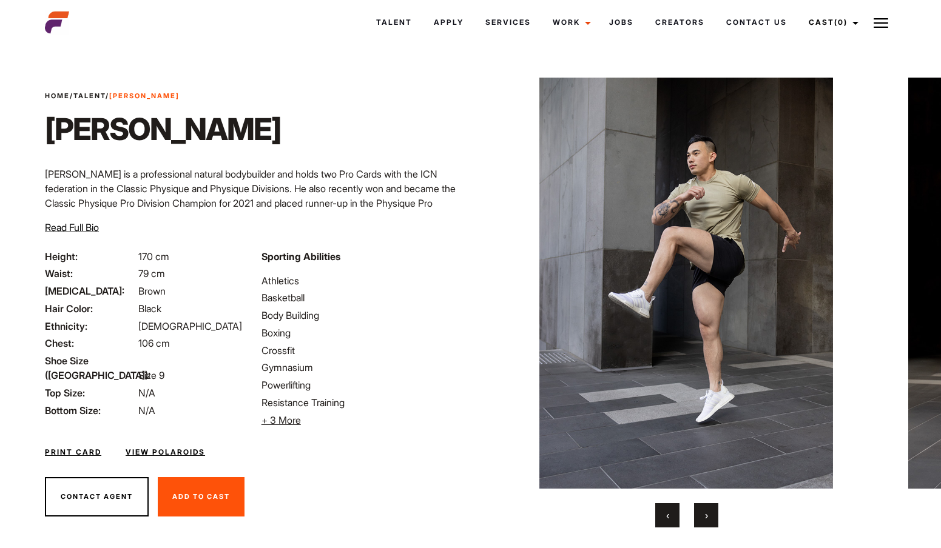
click at [702, 517] on button "›" at bounding box center [706, 515] width 24 height 24
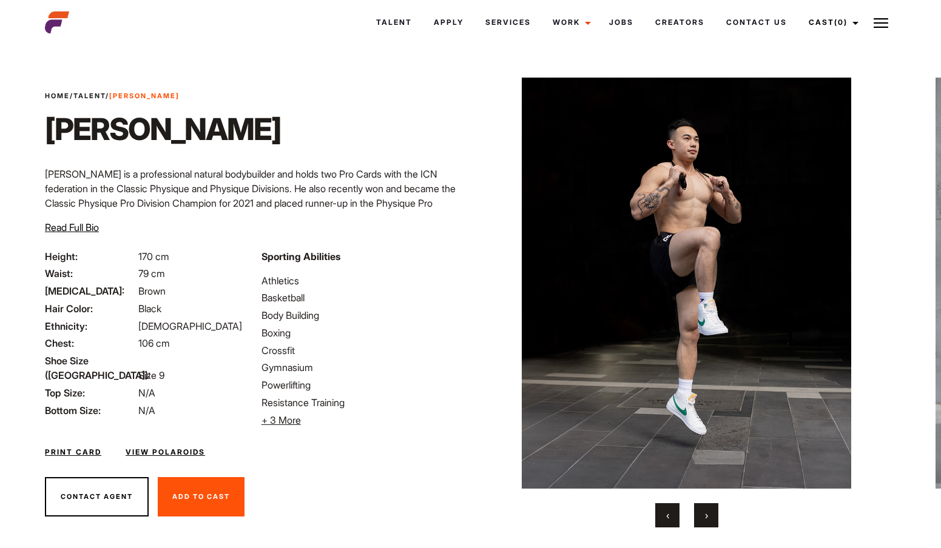
click at [702, 517] on button "›" at bounding box center [706, 515] width 24 height 24
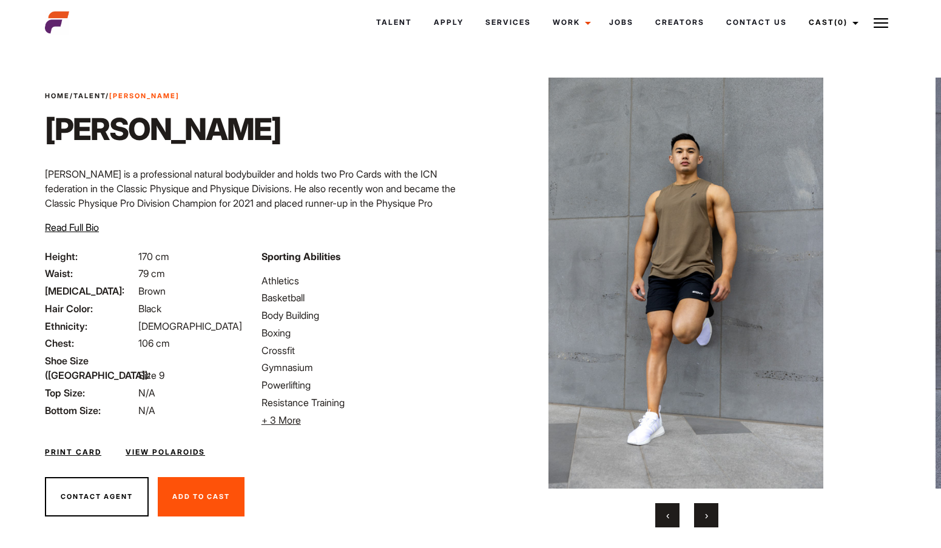
click at [702, 517] on button "›" at bounding box center [706, 515] width 24 height 24
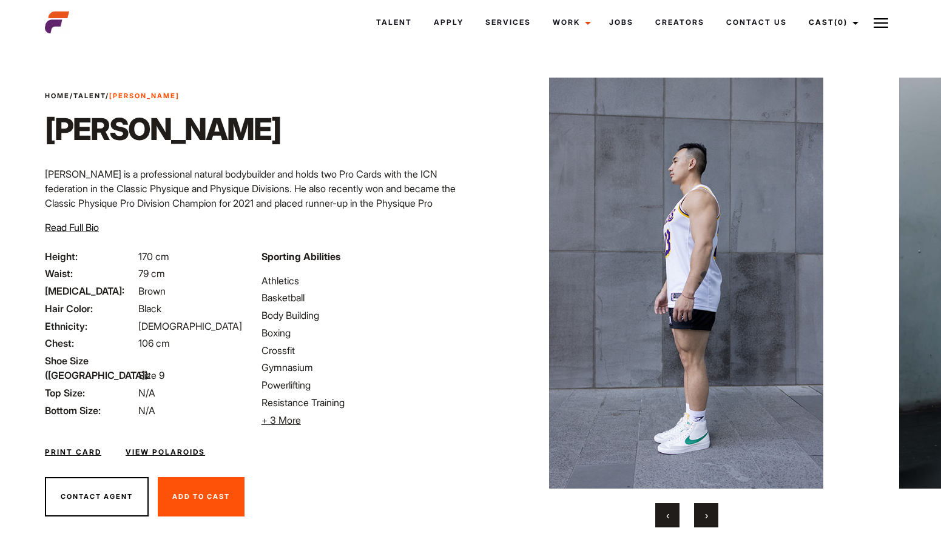
click at [702, 517] on button "›" at bounding box center [706, 515] width 24 height 24
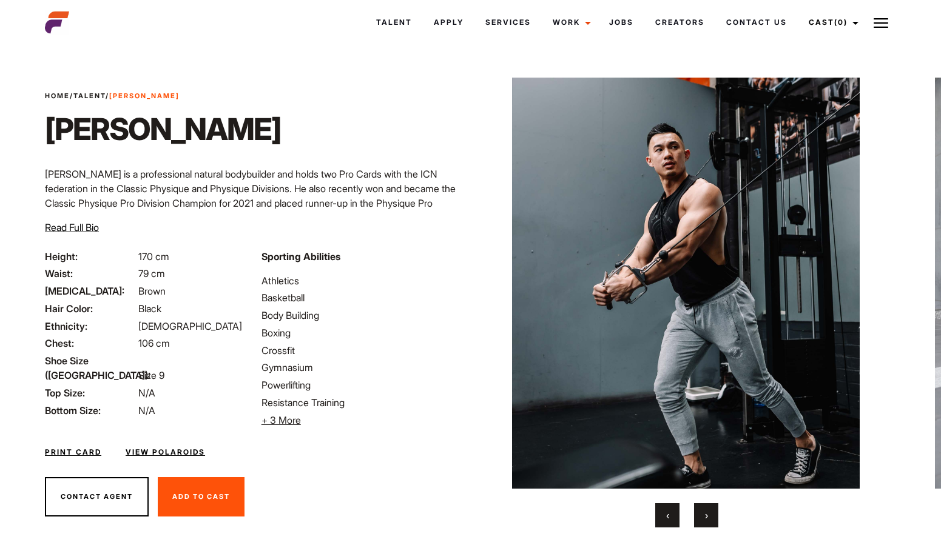
click at [702, 517] on button "›" at bounding box center [706, 515] width 24 height 24
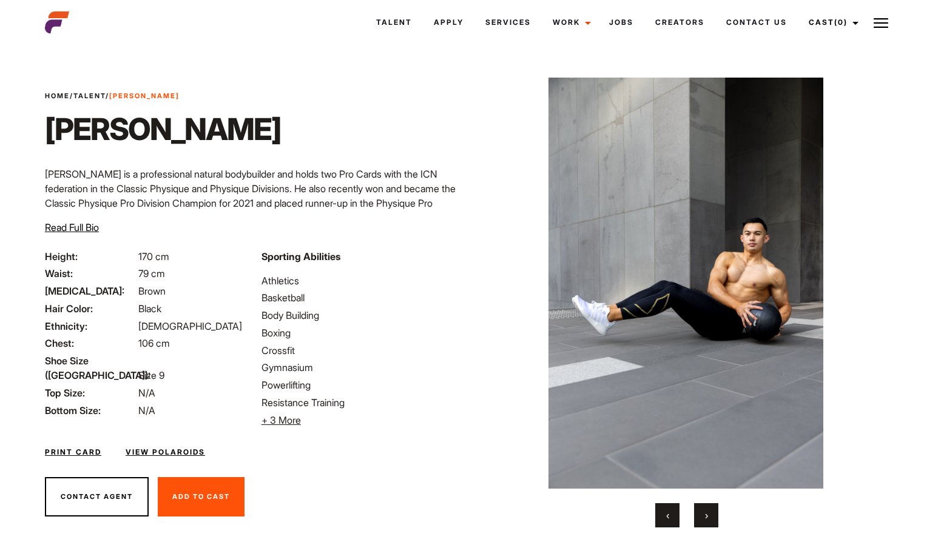
click at [702, 517] on button "›" at bounding box center [706, 515] width 24 height 24
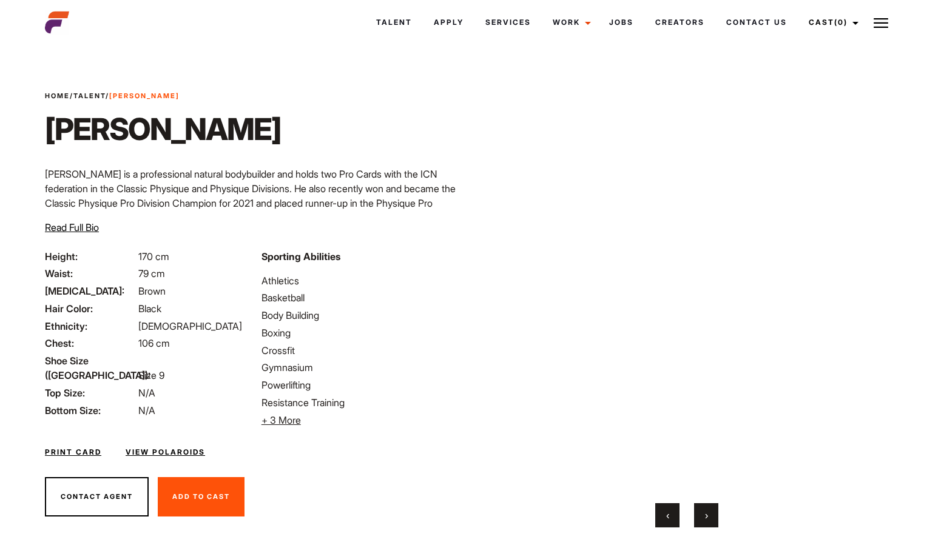
click at [702, 517] on button "›" at bounding box center [706, 515] width 24 height 24
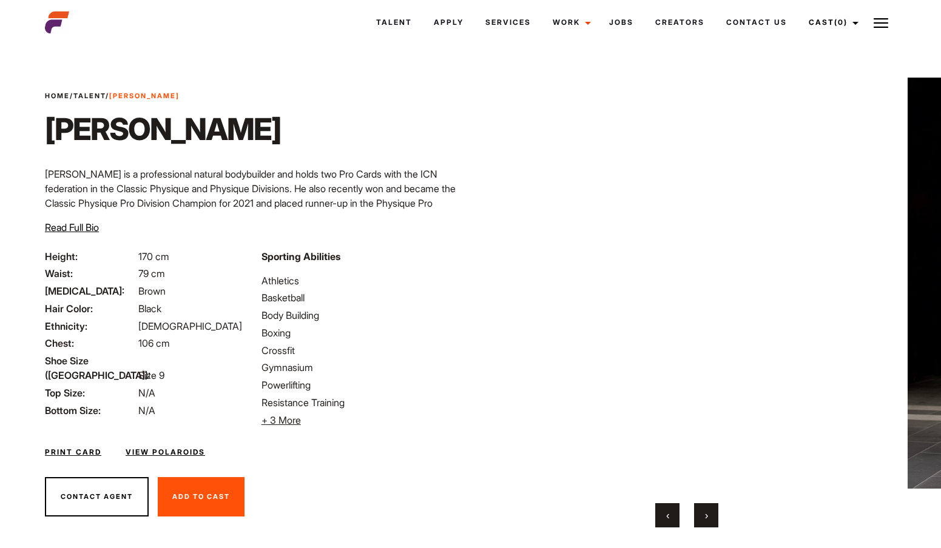
click at [702, 517] on button "›" at bounding box center [706, 515] width 24 height 24
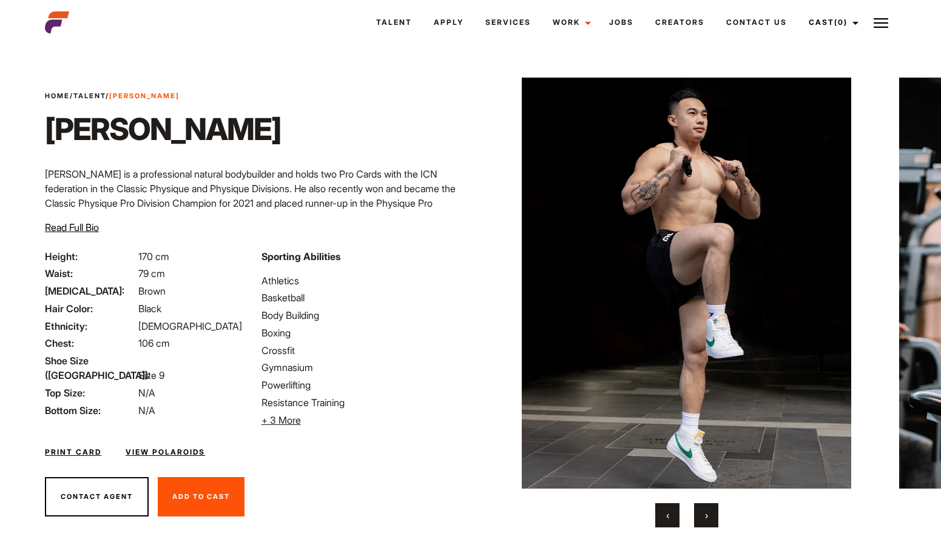
click at [700, 517] on button "›" at bounding box center [706, 515] width 24 height 24
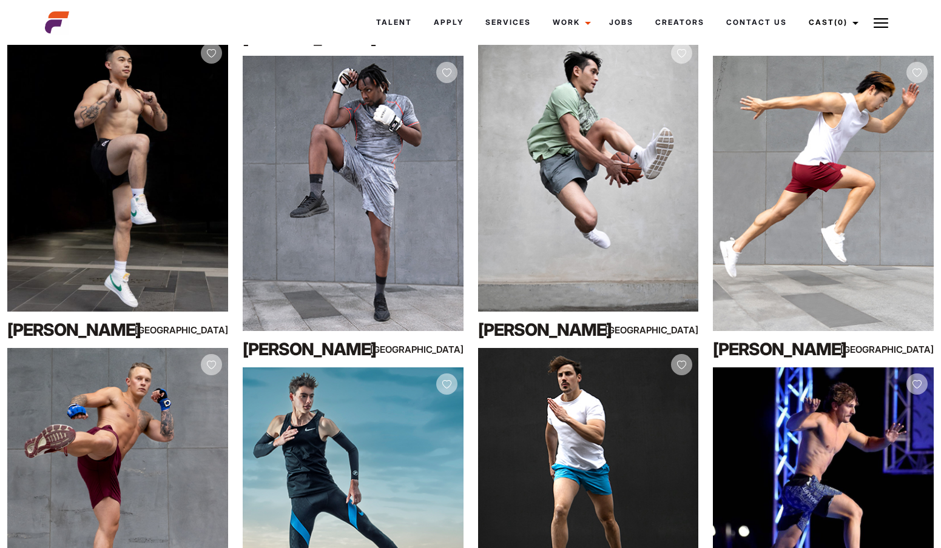
scroll to position [8660, 0]
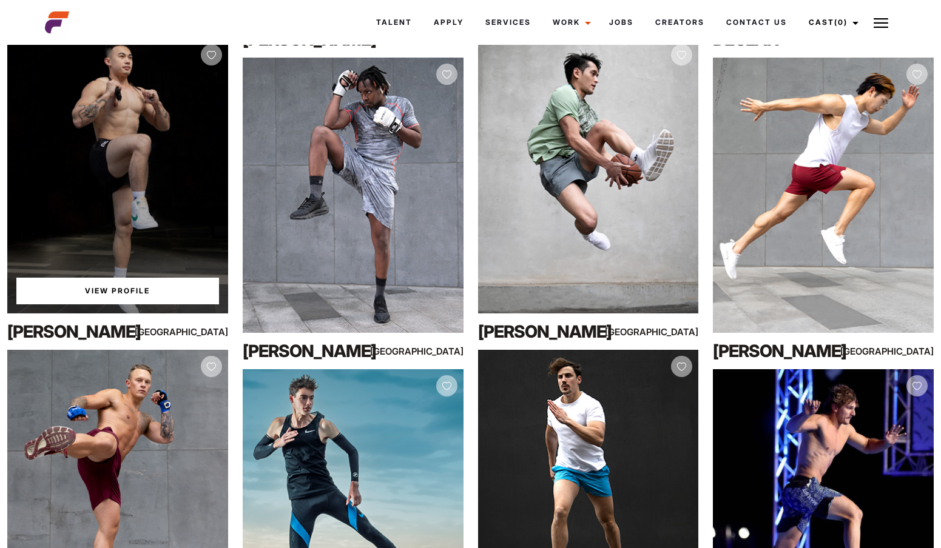
click at [76, 287] on link "View Profile" at bounding box center [117, 291] width 203 height 27
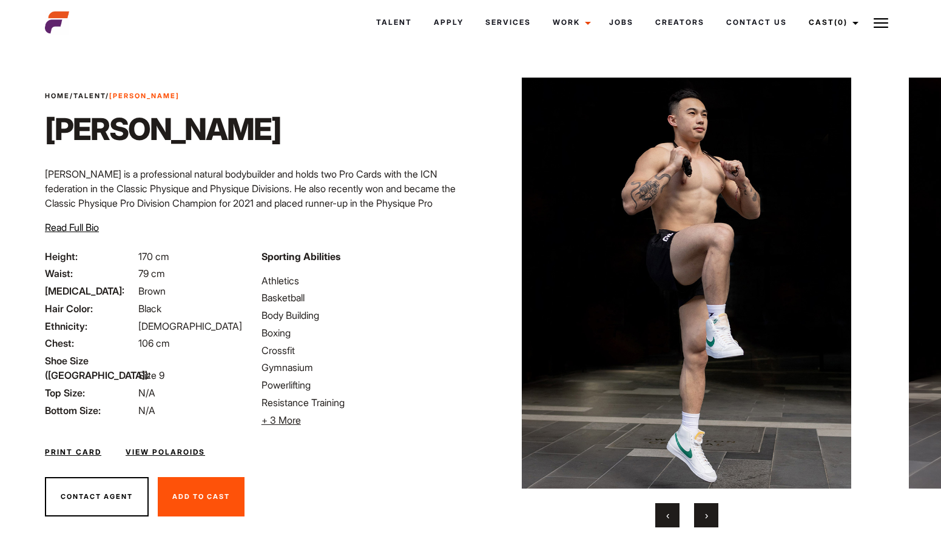
scroll to position [27, 0]
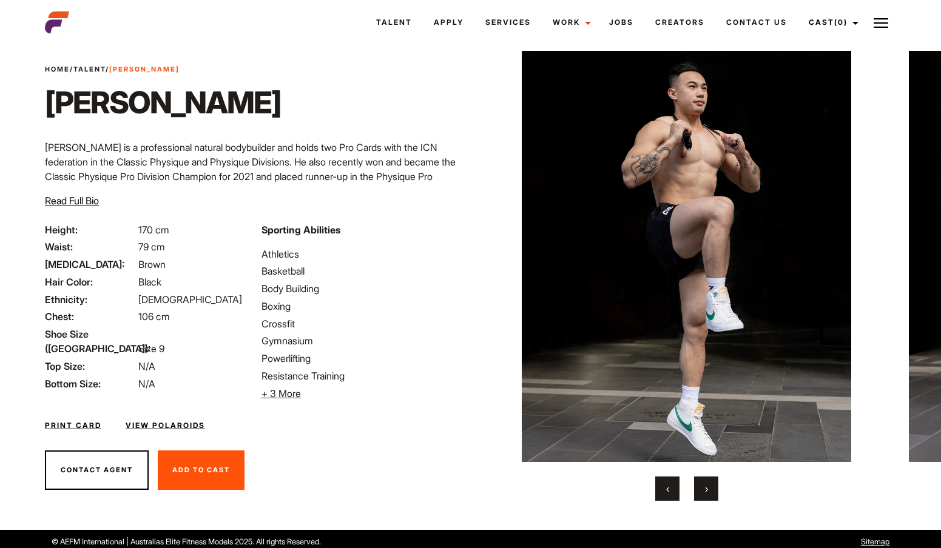
click at [282, 397] on span "+ 3 More" at bounding box center [280, 394] width 39 height 12
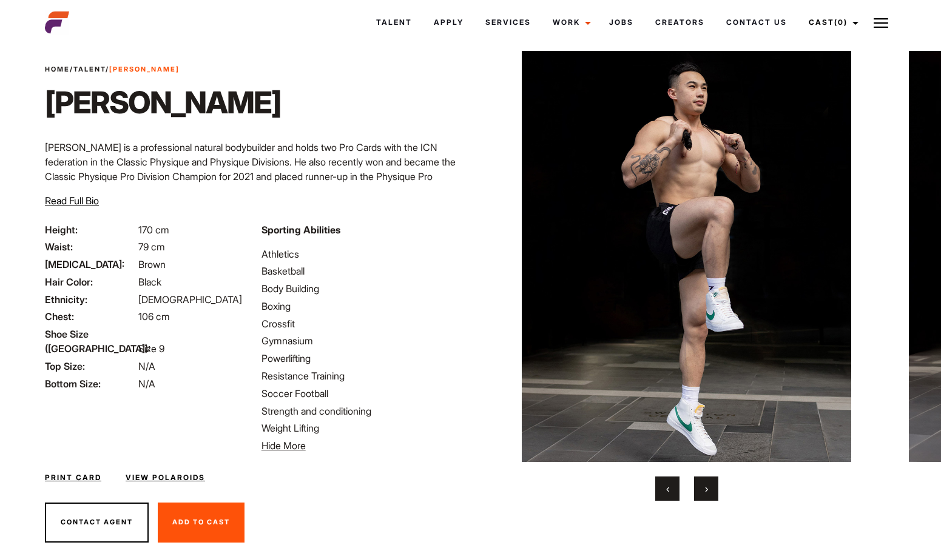
drag, startPoint x: 330, startPoint y: 432, endPoint x: 269, endPoint y: 300, distance: 146.3
click at [269, 299] on ul "Athletics Basketball Body Building Boxing Crossfit Gymnasium Powerlifting Resis…" at bounding box center [362, 350] width 202 height 207
click at [269, 300] on li "Boxing" at bounding box center [362, 306] width 202 height 15
drag, startPoint x: 261, startPoint y: 253, endPoint x: 326, endPoint y: 428, distance: 186.6
click at [326, 428] on ul "Athletics Basketball Body Building Boxing Crossfit Gymnasium Powerlifting Resis…" at bounding box center [362, 350] width 202 height 207
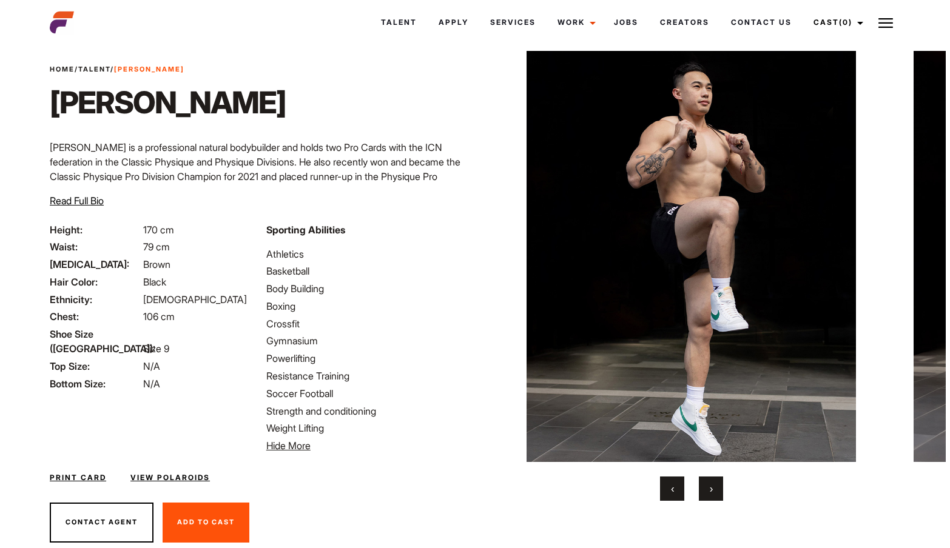
scroll to position [59, 0]
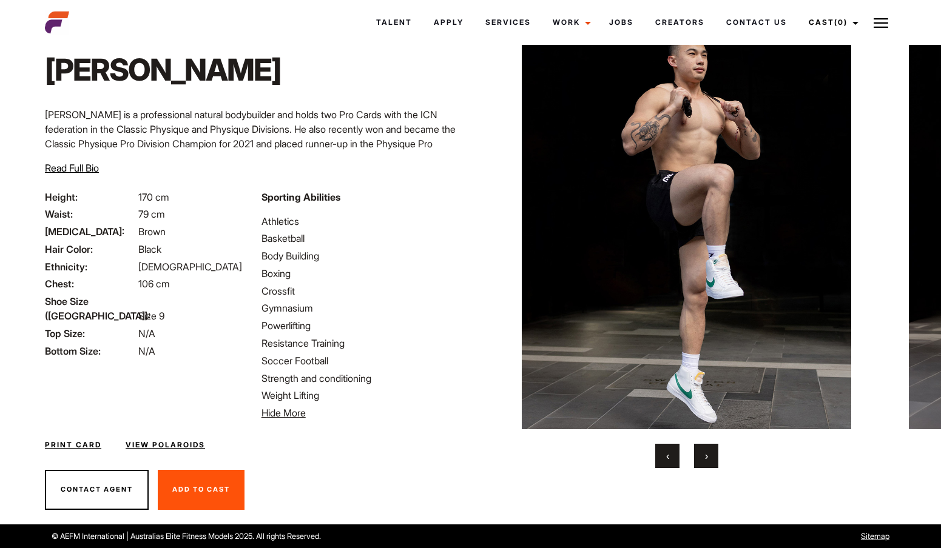
click at [189, 442] on link "View Polaroids" at bounding box center [165, 445] width 79 height 11
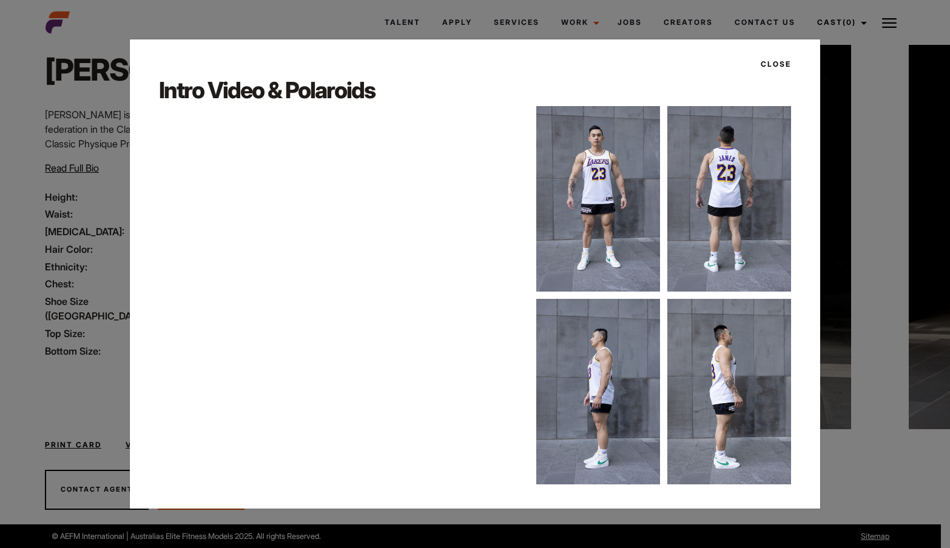
click at [575, 214] on img at bounding box center [598, 199] width 124 height 186
click at [95, 377] on div "Close Intro Video & Polaroids" at bounding box center [475, 274] width 950 height 548
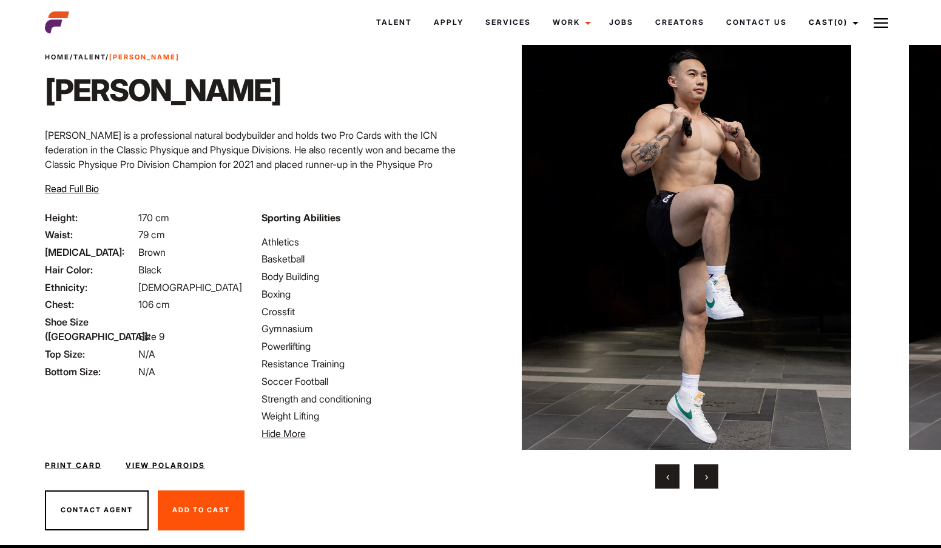
scroll to position [0, 0]
